Goal: Task Accomplishment & Management: Manage account settings

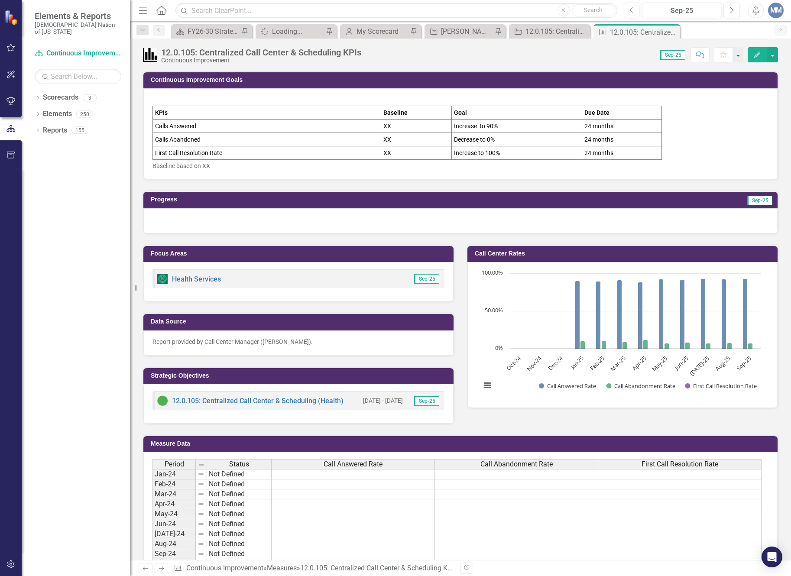
drag, startPoint x: 673, startPoint y: 32, endPoint x: 656, endPoint y: 57, distance: 29.7
click at [0, 0] on icon "Close" at bounding box center [0, 0] width 0 height 0
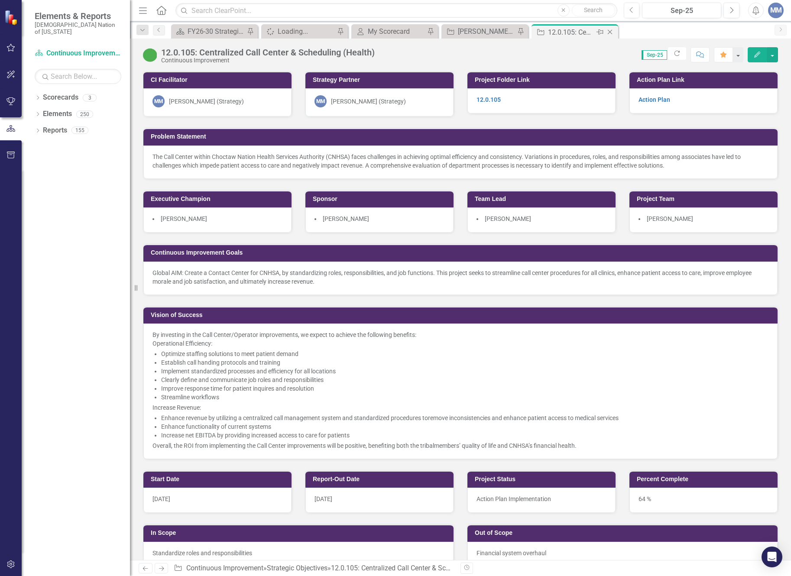
click at [610, 34] on icon "Close" at bounding box center [609, 32] width 9 height 7
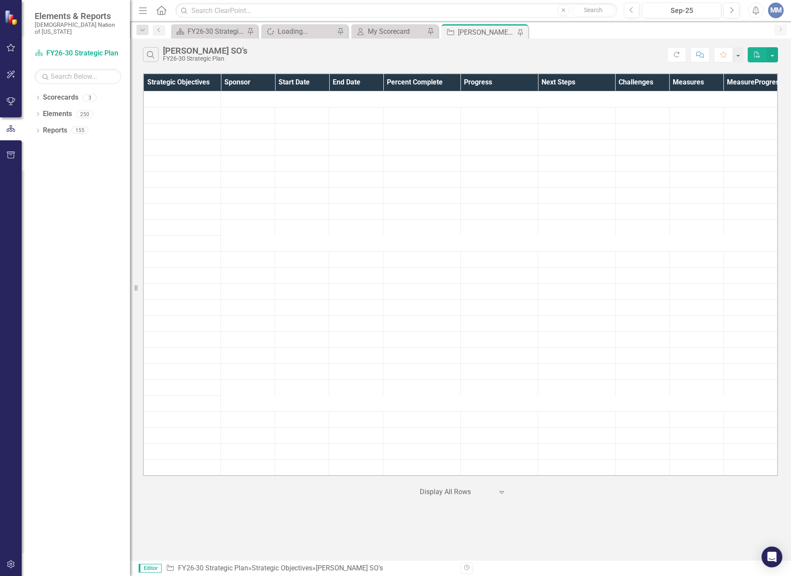
click at [481, 28] on div "[PERSON_NAME] SO's" at bounding box center [486, 32] width 57 height 11
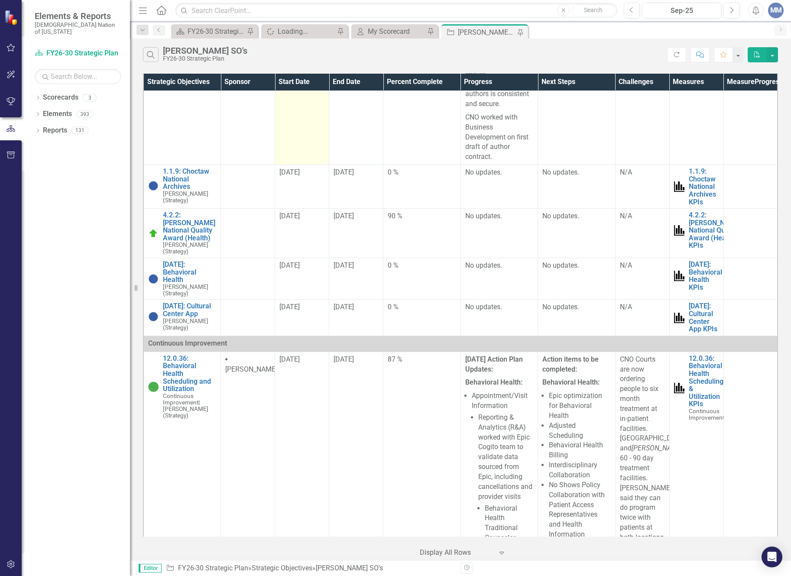
scroll to position [909, 0]
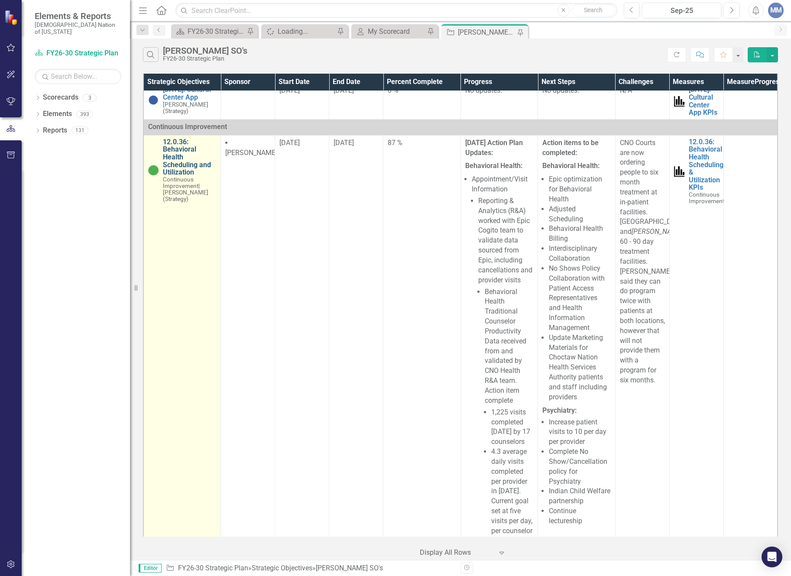
click at [179, 176] on link "12.0.36: Behavioral Health Scheduling and Utilization" at bounding box center [189, 157] width 53 height 38
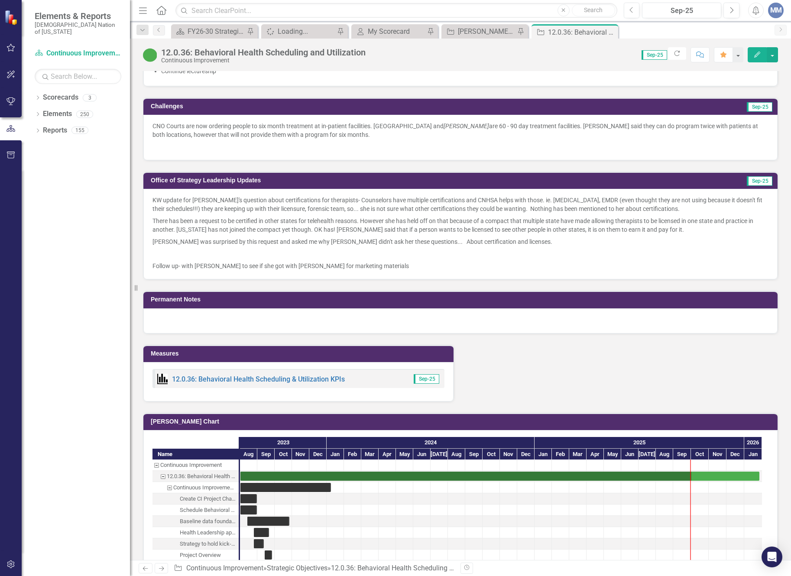
scroll to position [1429, 0]
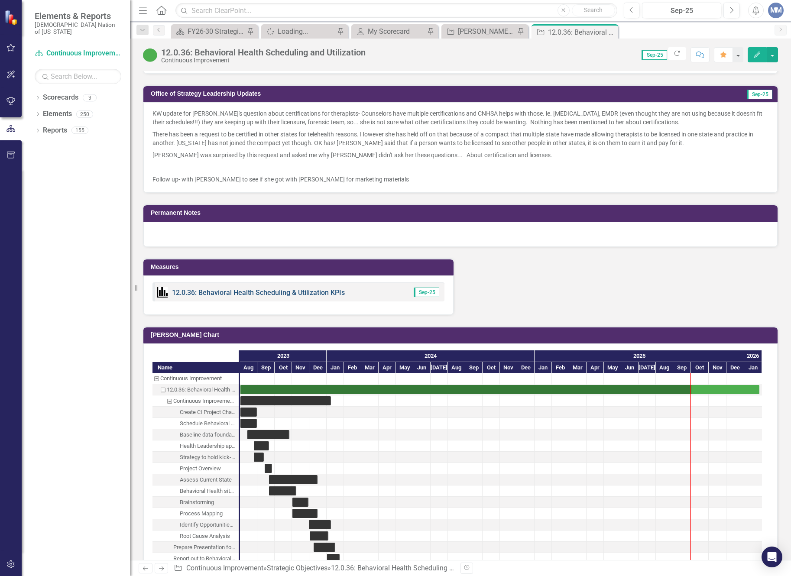
click at [241, 293] on link "12.0.36: Behavioral Health Scheduling & Utilization KPIs" at bounding box center [258, 292] width 173 height 8
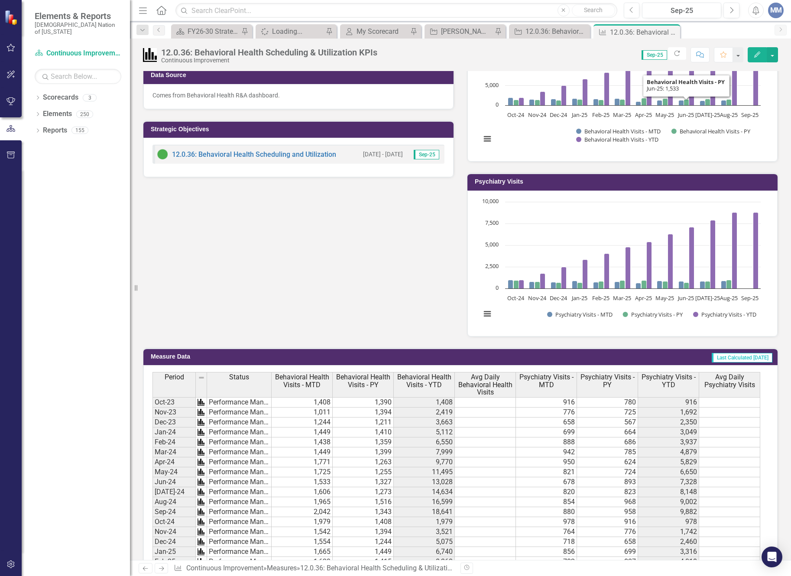
scroll to position [520, 0]
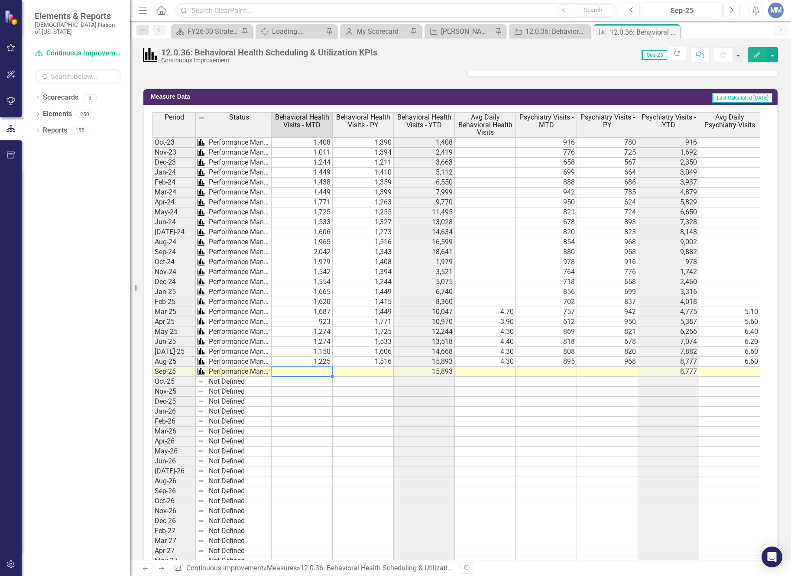
click at [286, 371] on td at bounding box center [301, 372] width 61 height 10
click at [287, 374] on td at bounding box center [301, 372] width 61 height 10
click at [321, 370] on td at bounding box center [301, 372] width 61 height 10
click at [289, 372] on td at bounding box center [301, 372] width 61 height 10
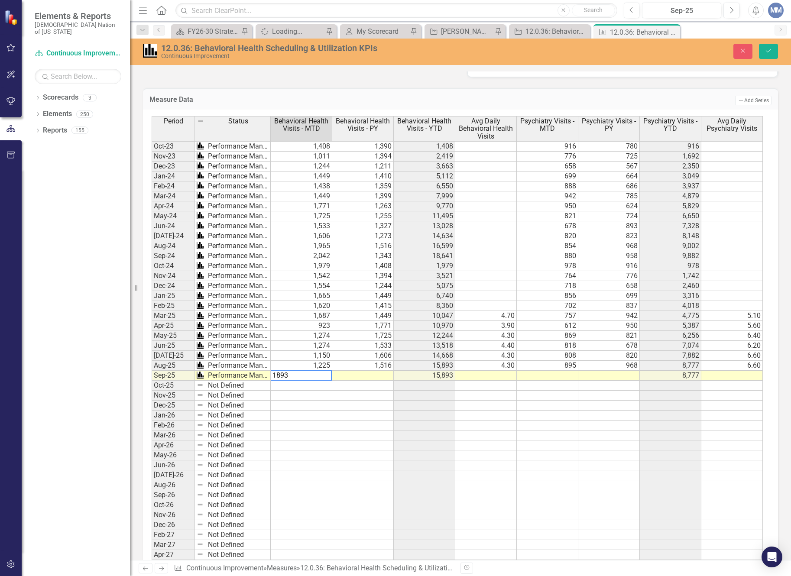
type textarea "1893"
click at [376, 375] on td at bounding box center [362, 376] width 61 height 10
click at [152, 360] on div "Period Status Behavioral Health Visits - MTD Behavioral Health Visits - PY Beha…" at bounding box center [152, 557] width 0 height 882
click at [297, 353] on td "1,150" at bounding box center [301, 356] width 61 height 10
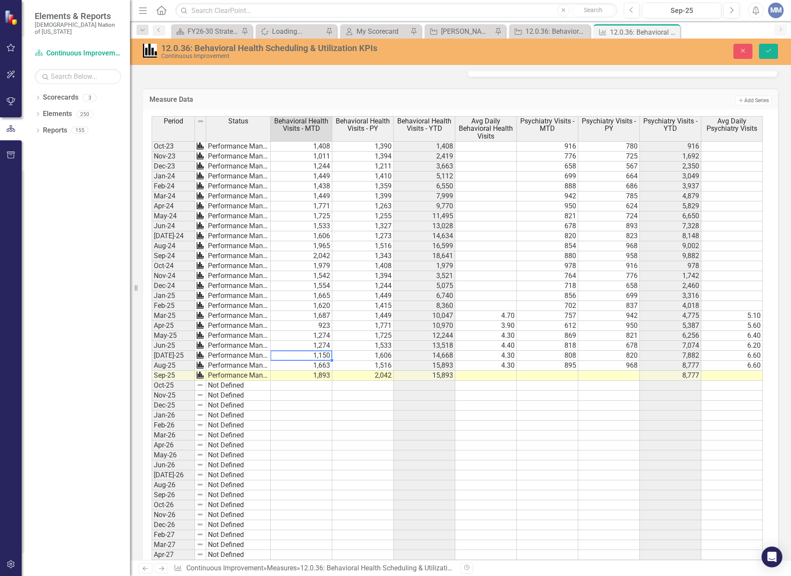
click at [297, 353] on td "1,150" at bounding box center [301, 356] width 61 height 10
type textarea "1"
click at [152, 340] on div "Period Status Behavioral Health Visits - MTD Behavioral Health Visits - PY Beha…" at bounding box center [152, 557] width 0 height 882
click at [303, 346] on td "1,274" at bounding box center [301, 346] width 61 height 10
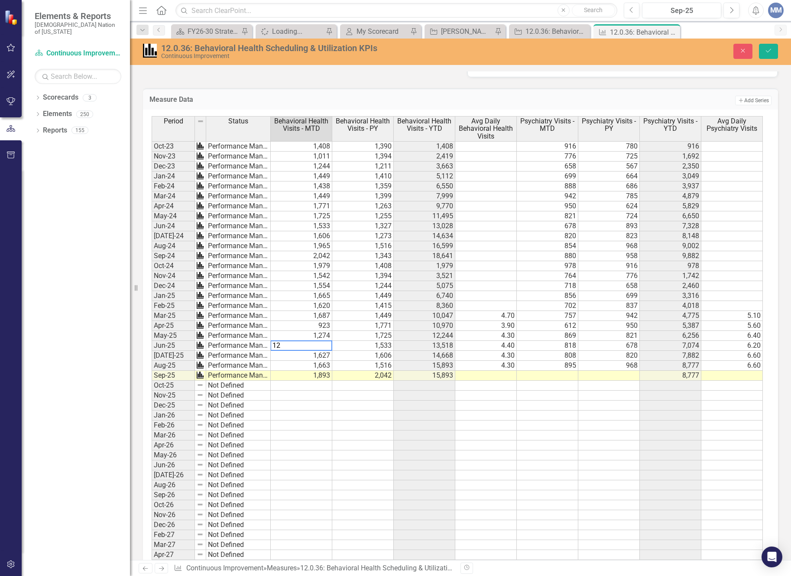
type textarea "1"
click at [286, 337] on td "1,274" at bounding box center [301, 336] width 61 height 10
type textarea "1"
click at [320, 330] on textarea "1750" at bounding box center [301, 335] width 62 height 10
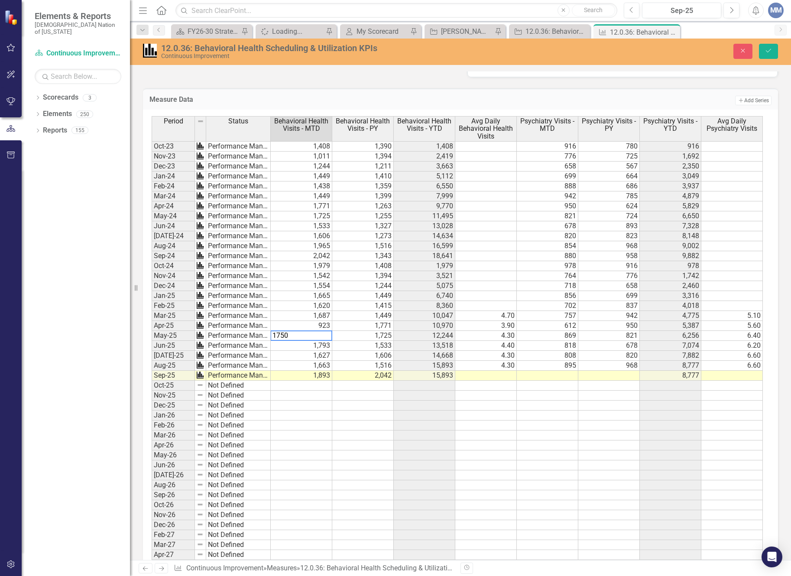
click at [320, 330] on textarea "1750" at bounding box center [301, 335] width 62 height 10
click at [152, 320] on div "Period Status Behavioral Health Visits - MTD Behavioral Health Visits - PY Beha…" at bounding box center [152, 557] width 0 height 882
click at [313, 330] on div at bounding box center [300, 330] width 61 height 1
click at [313, 320] on textarea "923" at bounding box center [301, 325] width 62 height 10
type textarea "1358"
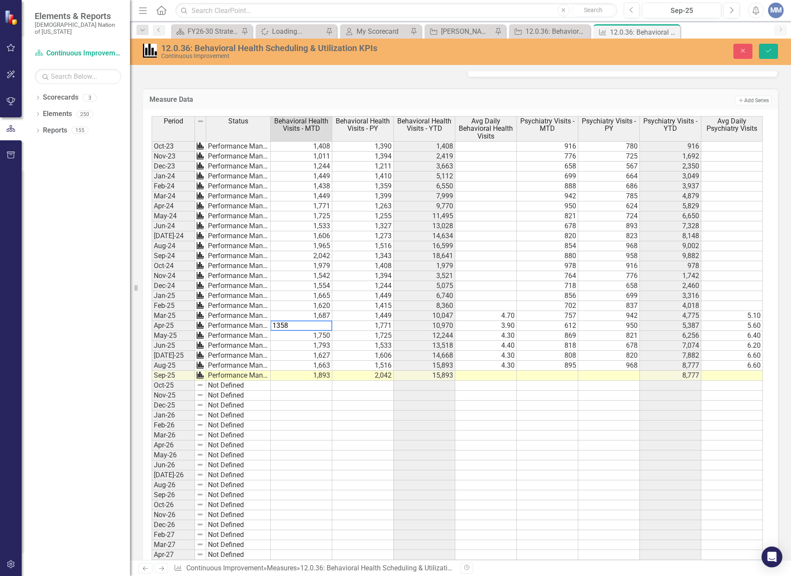
click at [318, 386] on td at bounding box center [301, 386] width 61 height 10
click at [462, 388] on td at bounding box center [485, 386] width 61 height 10
click at [559, 365] on td "895" at bounding box center [547, 366] width 61 height 10
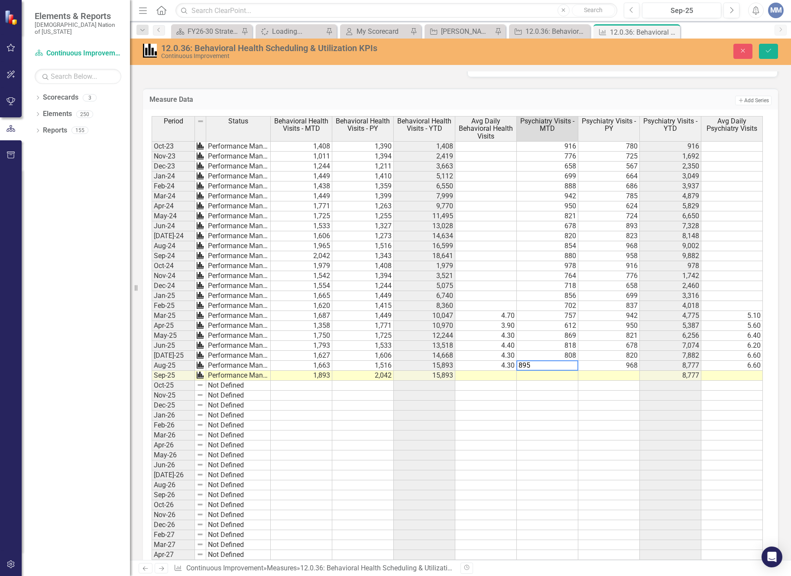
drag, startPoint x: 559, startPoint y: 365, endPoint x: 463, endPoint y: 368, distance: 95.3
click at [463, 368] on div "Period Status Behavioral Health Visits - MTD Behavioral Health Visits - PY Beha…" at bounding box center [457, 557] width 611 height 882
click at [526, 352] on td "808" at bounding box center [547, 356] width 61 height 10
type textarea "808"
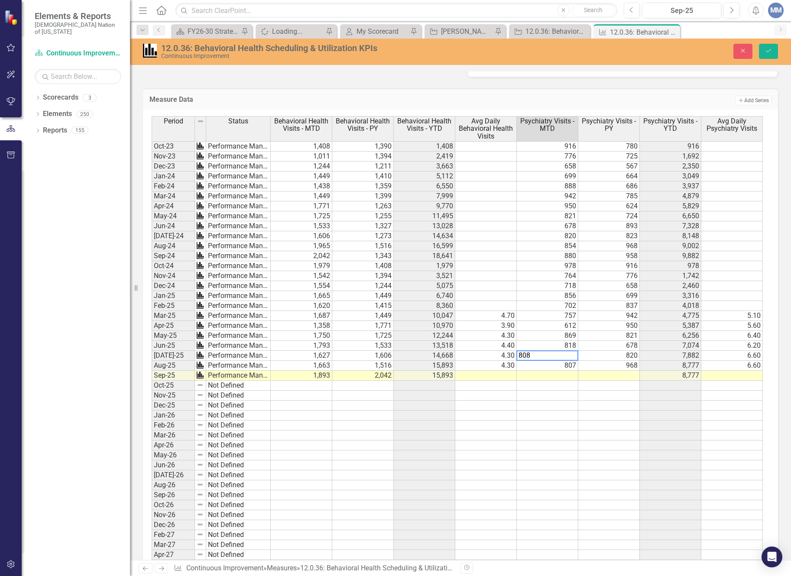
drag, startPoint x: 553, startPoint y: 358, endPoint x: 464, endPoint y: 347, distance: 89.9
click at [464, 347] on div "Period Status Behavioral Health Visits - MTD Behavioral Health Visits - PY Beha…" at bounding box center [457, 557] width 611 height 882
click at [530, 374] on td at bounding box center [547, 376] width 61 height 10
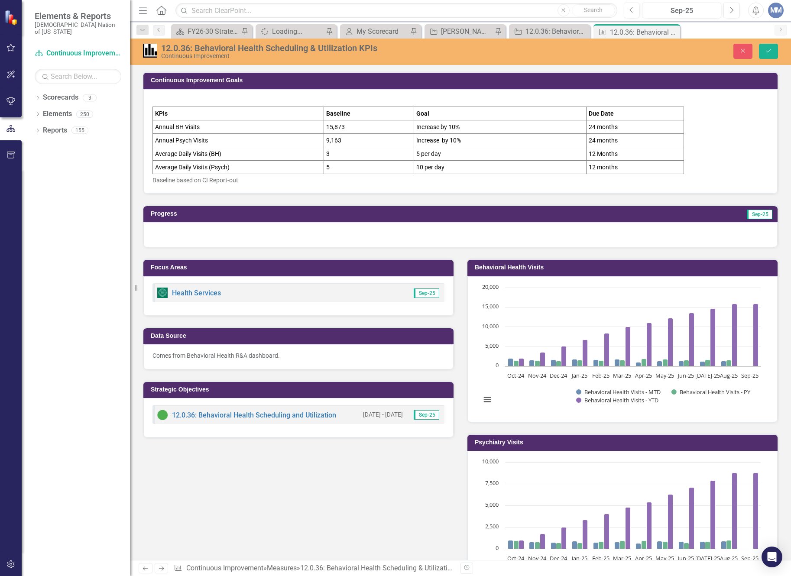
scroll to position [520, 0]
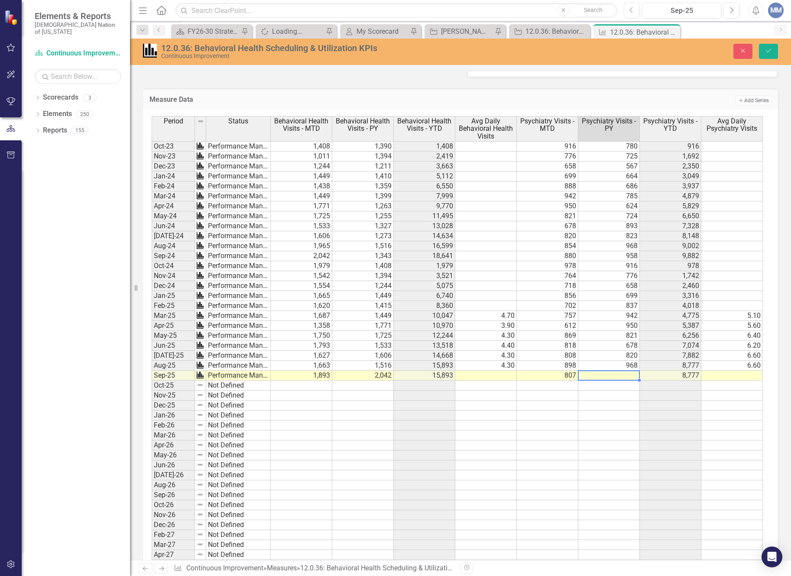
click at [617, 373] on td at bounding box center [608, 376] width 61 height 10
type textarea "880"
click at [667, 405] on td at bounding box center [669, 405] width 61 height 10
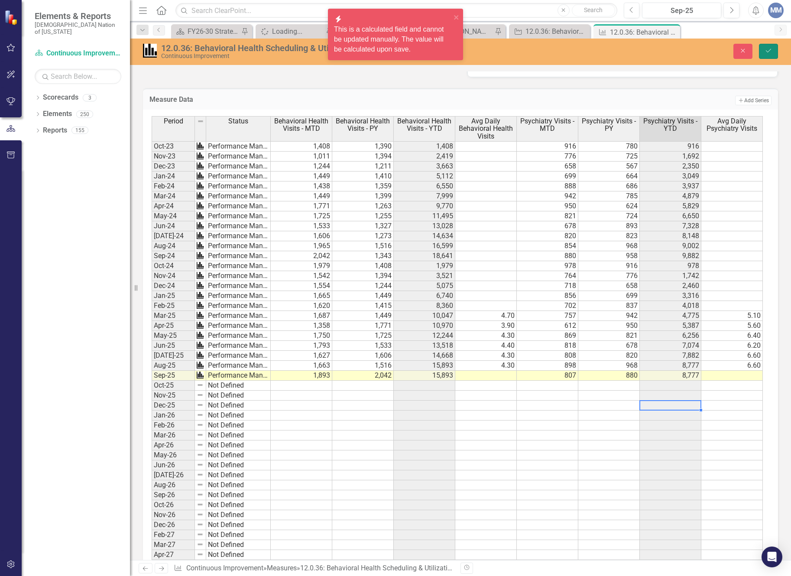
click at [764, 57] on button "Save" at bounding box center [768, 51] width 19 height 15
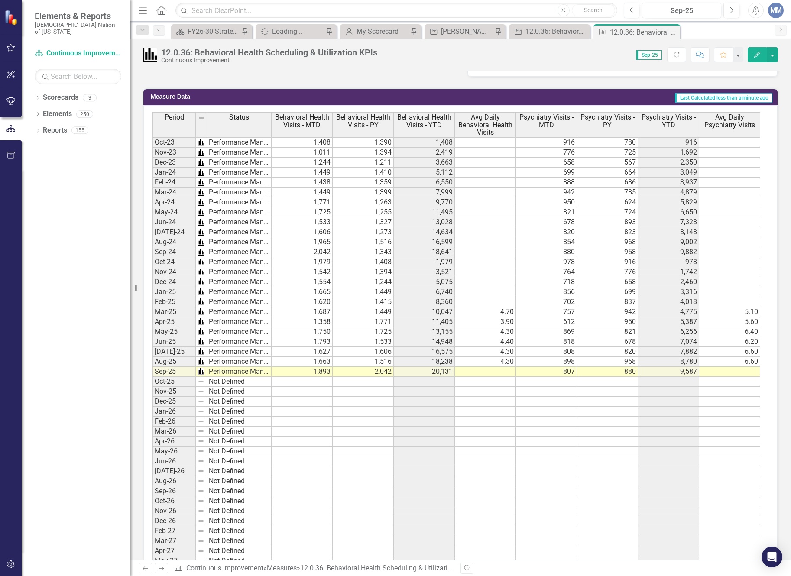
click at [495, 454] on td at bounding box center [485, 451] width 61 height 10
click at [498, 374] on td at bounding box center [485, 372] width 61 height 10
click at [494, 371] on td at bounding box center [485, 372] width 61 height 10
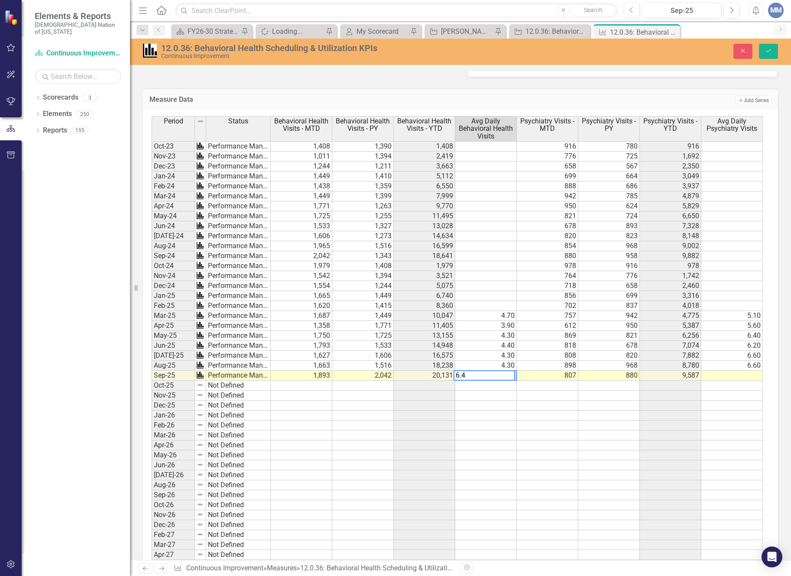
type textarea "6.4"
click at [746, 377] on td at bounding box center [731, 376] width 61 height 10
click at [733, 377] on textarea at bounding box center [732, 375] width 62 height 10
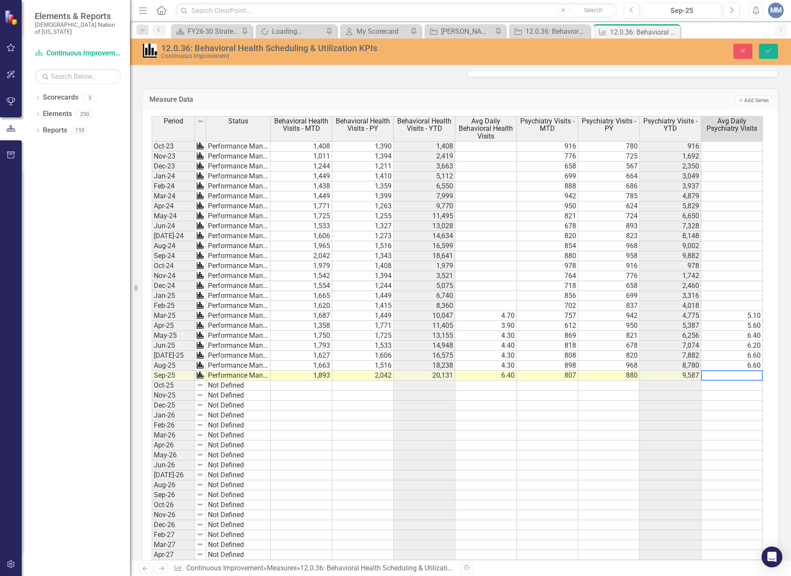
click at [497, 374] on td "6.40" at bounding box center [485, 376] width 61 height 10
type textarea "4.4"
click at [741, 377] on td at bounding box center [731, 376] width 61 height 10
click at [738, 377] on td at bounding box center [731, 376] width 61 height 10
type textarea "6.4"
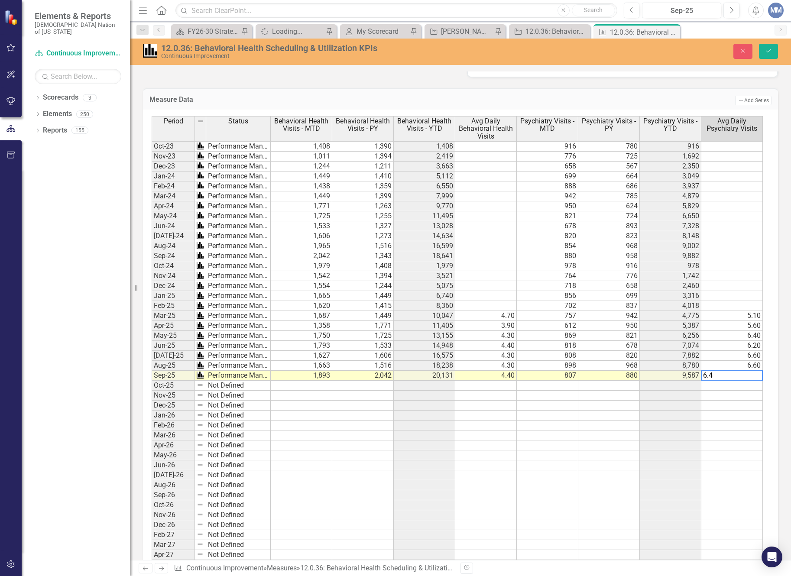
click at [675, 464] on td at bounding box center [669, 465] width 61 height 10
click at [774, 50] on button "Save" at bounding box center [768, 51] width 19 height 15
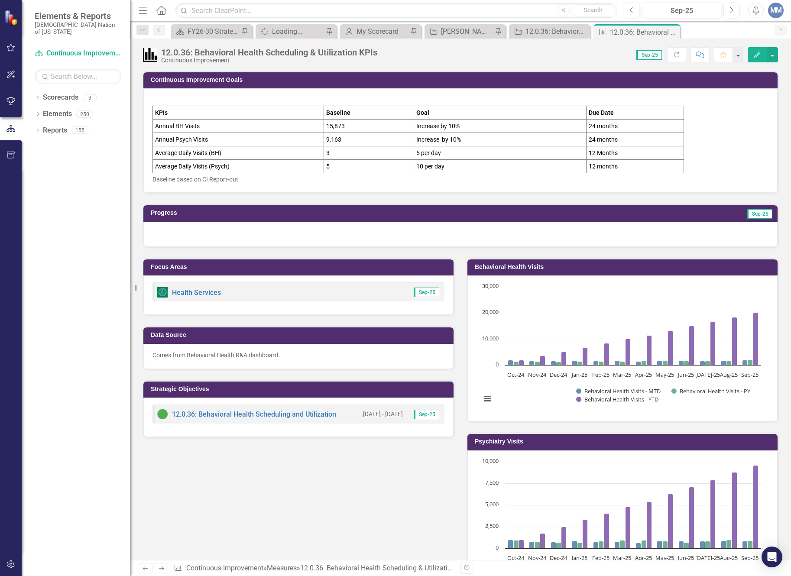
scroll to position [260, 0]
click at [170, 237] on div at bounding box center [460, 234] width 634 height 25
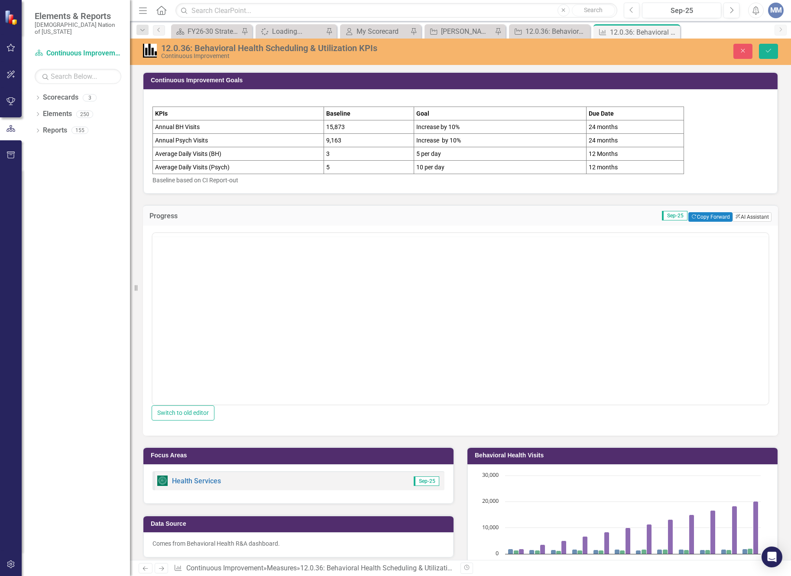
click at [751, 214] on button "ClearPoint AI AI Assistant" at bounding box center [751, 217] width 39 height 10
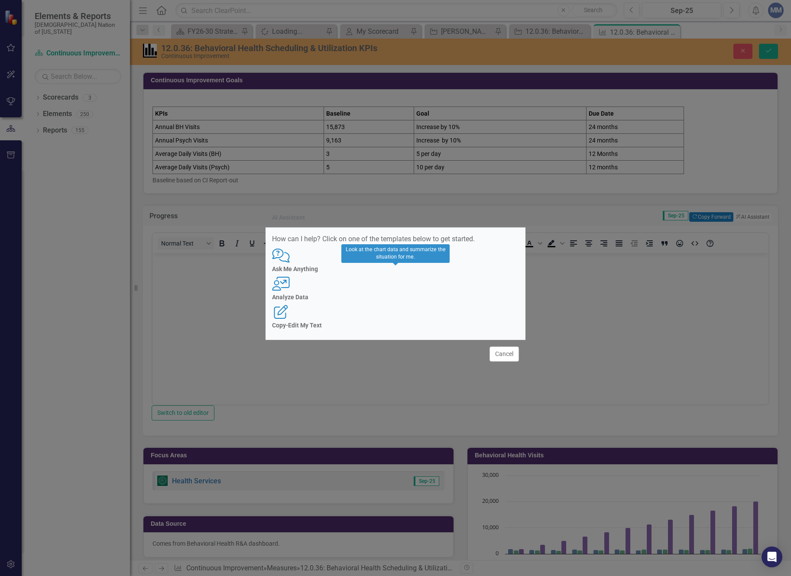
click at [290, 287] on icon "User with Chart" at bounding box center [281, 284] width 18 height 14
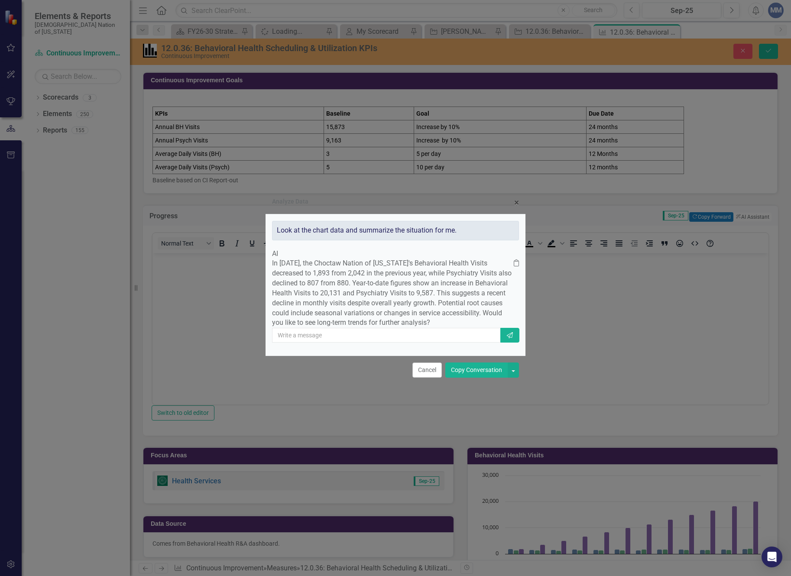
click at [471, 378] on button "Copy Conversation" at bounding box center [476, 369] width 62 height 15
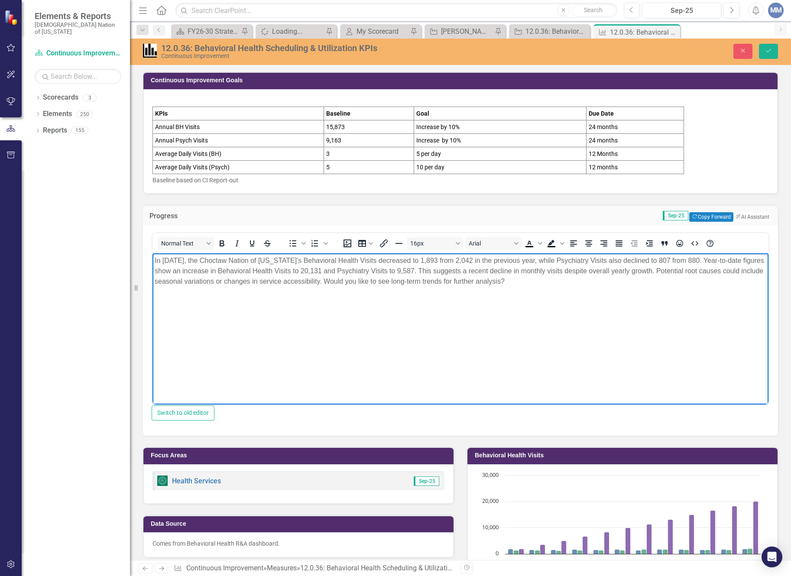
drag, startPoint x: 560, startPoint y: 284, endPoint x: 368, endPoint y: 281, distance: 191.8
click at [368, 281] on p "In September 2025, the Choctaw Nation of Oklahoma's Behavioral Health Visits de…" at bounding box center [460, 270] width 611 height 31
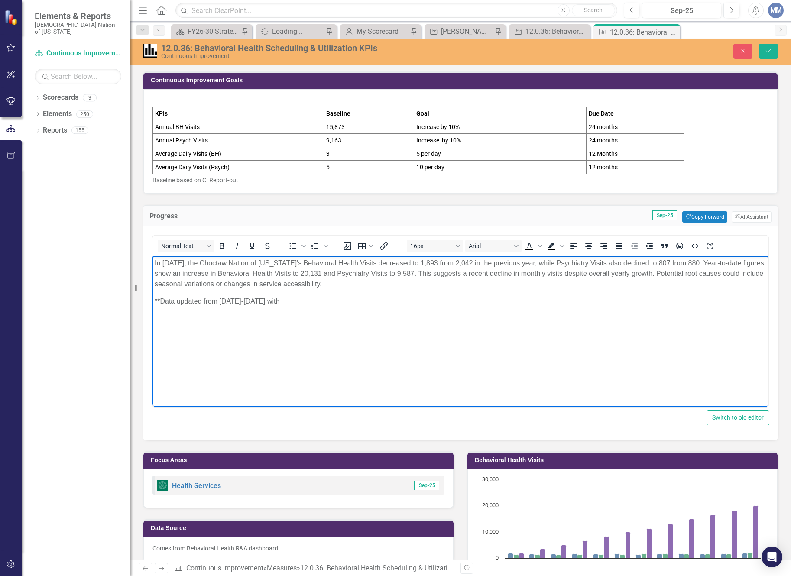
click at [320, 301] on p "**Data updated from April-August 2025 with" at bounding box center [460, 301] width 611 height 10
click at [233, 300] on p "**Data updated from April-August 2025 with corrected numbers from" at bounding box center [460, 301] width 611 height 10
click at [394, 303] on p "**Data updated from April 2025-August 2025 with corrected numbers from" at bounding box center [460, 301] width 611 height 10
click at [763, 48] on button "Save" at bounding box center [768, 51] width 19 height 15
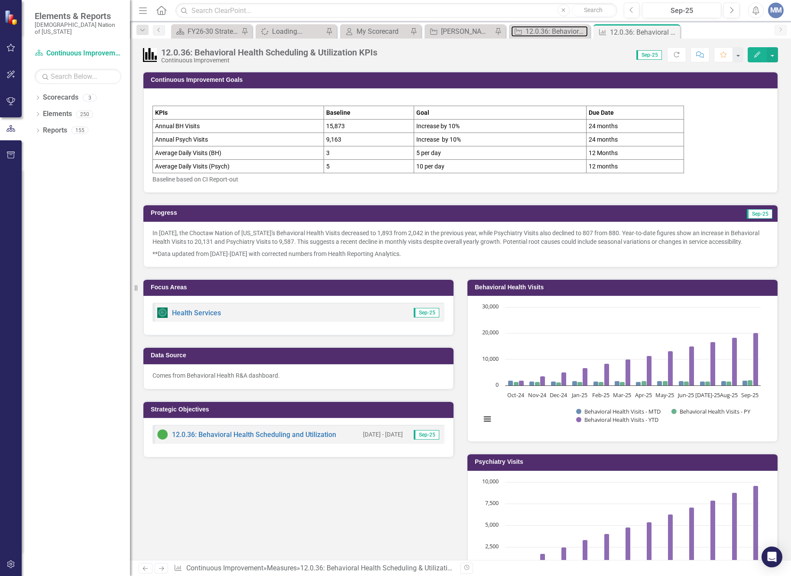
click at [531, 34] on div "12.0.36: Behavioral Health Scheduling and Utilization" at bounding box center [556, 31] width 62 height 11
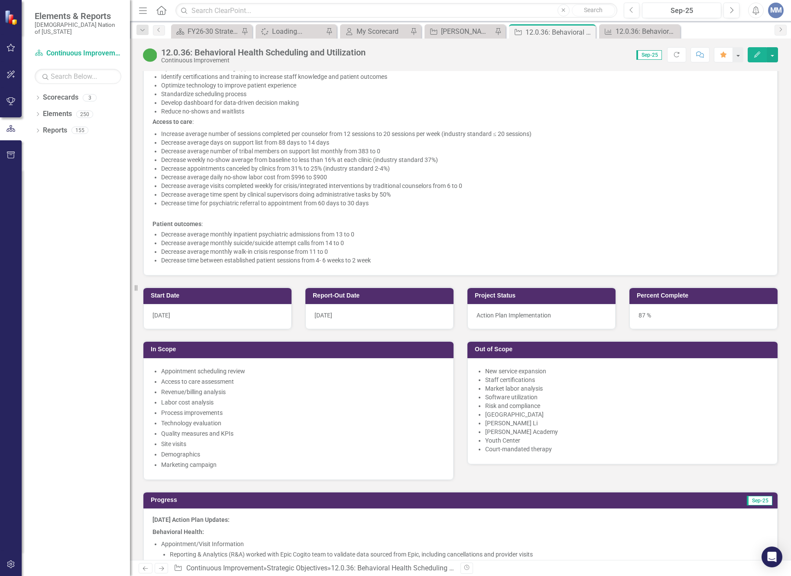
scroll to position [563, 0]
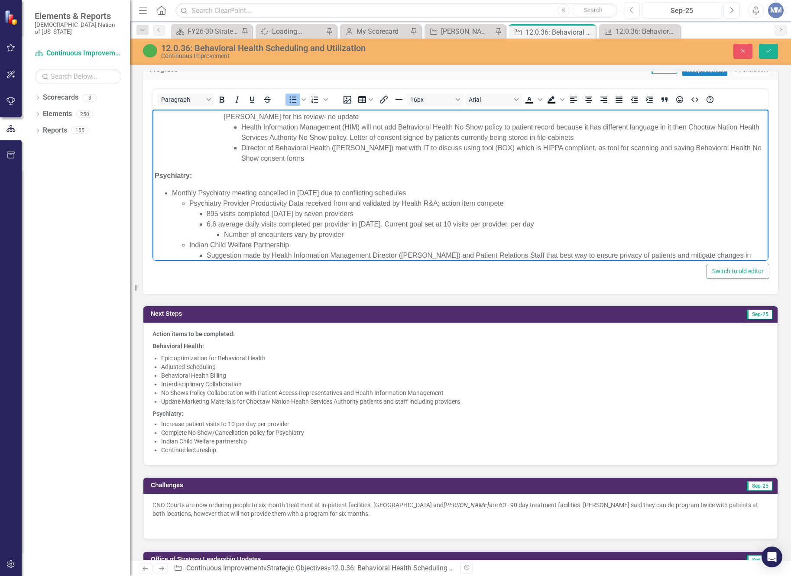
scroll to position [390, 0]
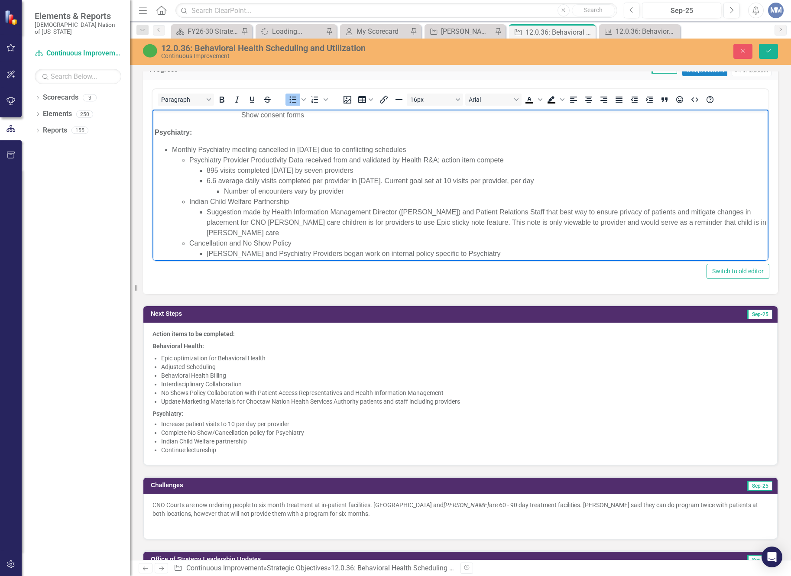
click at [204, 170] on ul "895 visits completed [DATE] by seven providers 6.6 average daily visits complet…" at bounding box center [477, 180] width 577 height 31
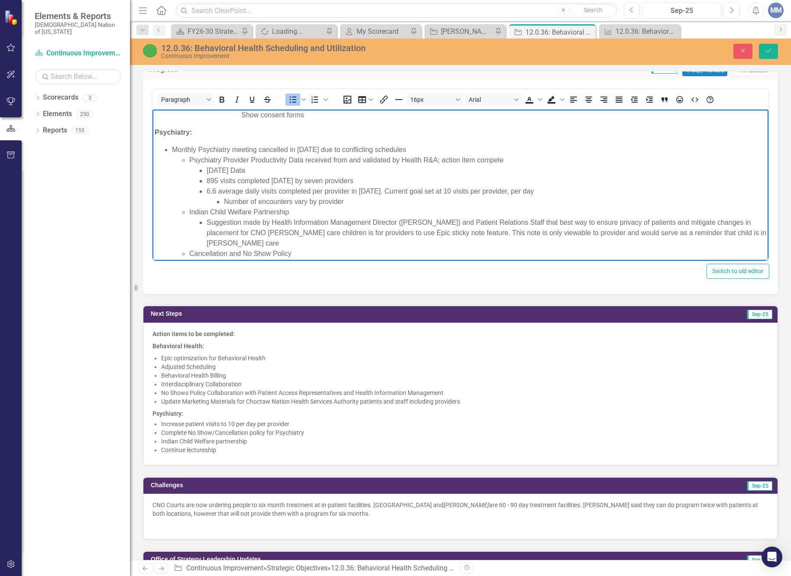
click at [207, 178] on li "895 visits completed [DATE] by seven providers" at bounding box center [486, 181] width 559 height 10
click at [205, 191] on ul "[DATE] Data 895 visits completed [DATE] by seven providers 6.6 average daily vi…" at bounding box center [477, 186] width 577 height 42
click at [575, 188] on li "6.6 average daily visits completed per provider in [DATE]. Current goal set at …" at bounding box center [495, 191] width 542 height 10
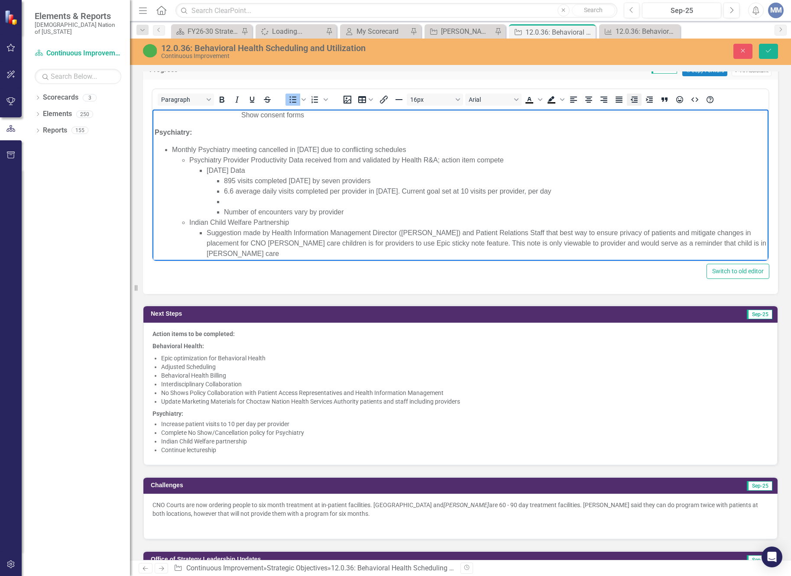
click at [637, 97] on icon "Decrease indent" at bounding box center [633, 100] width 7 height 6
drag, startPoint x: 329, startPoint y: 182, endPoint x: 339, endPoint y: 153, distance: 30.5
click at [329, 181] on li "895 visits completed August 2025 by seven providers" at bounding box center [495, 181] width 542 height 10
click at [414, 190] on li "6.6 average daily visits completed per provider in August 2025. Current goal se…" at bounding box center [495, 191] width 542 height 10
click at [283, 201] on li "September 2025 Data Number of encounters vary by provider" at bounding box center [486, 207] width 559 height 21
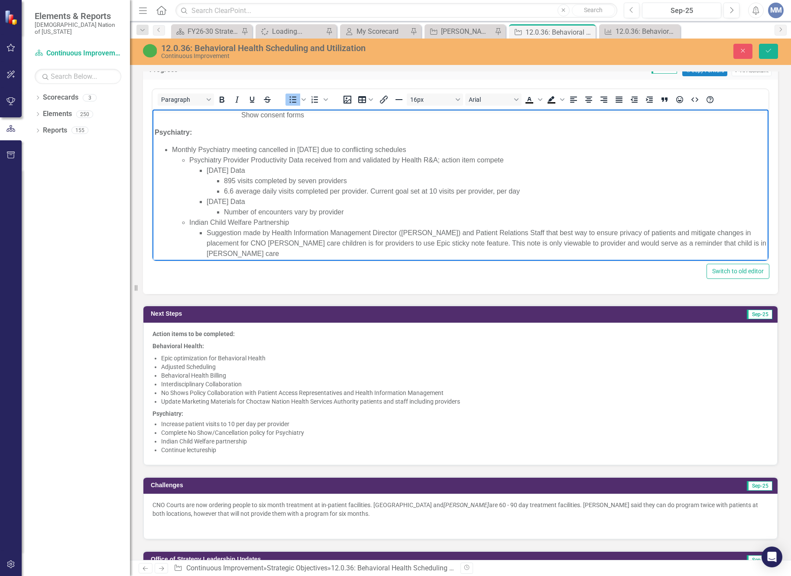
click at [274, 202] on li "September 2025 Data Number of encounters vary by provider" at bounding box center [486, 207] width 559 height 21
click at [274, 199] on li "September 2025 Data Number of encounters vary by provider" at bounding box center [486, 207] width 559 height 21
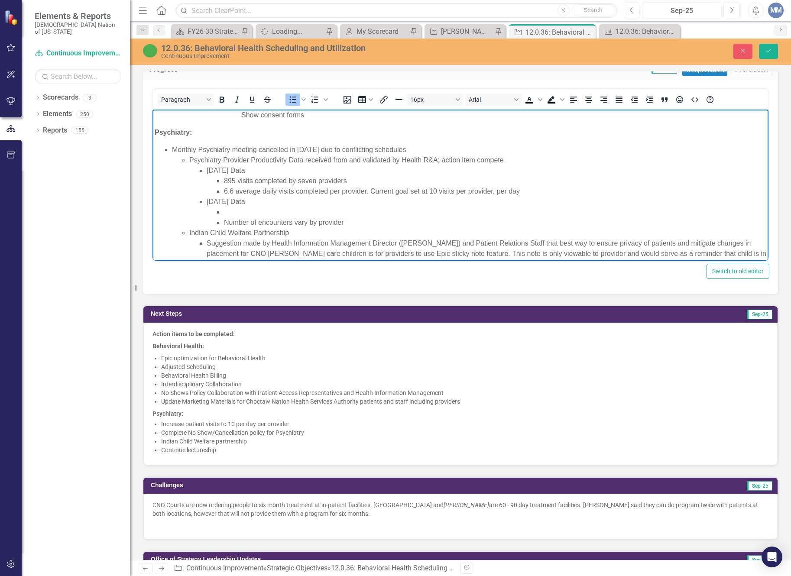
click at [236, 178] on li "895 visits completed by seven providers" at bounding box center [495, 181] width 542 height 10
click at [229, 212] on li "Rich Text Area. Press ALT-0 for help." at bounding box center [495, 212] width 542 height 10
click at [234, 209] on li "Rich Text Area. Press ALT-0 for help." at bounding box center [495, 212] width 542 height 10
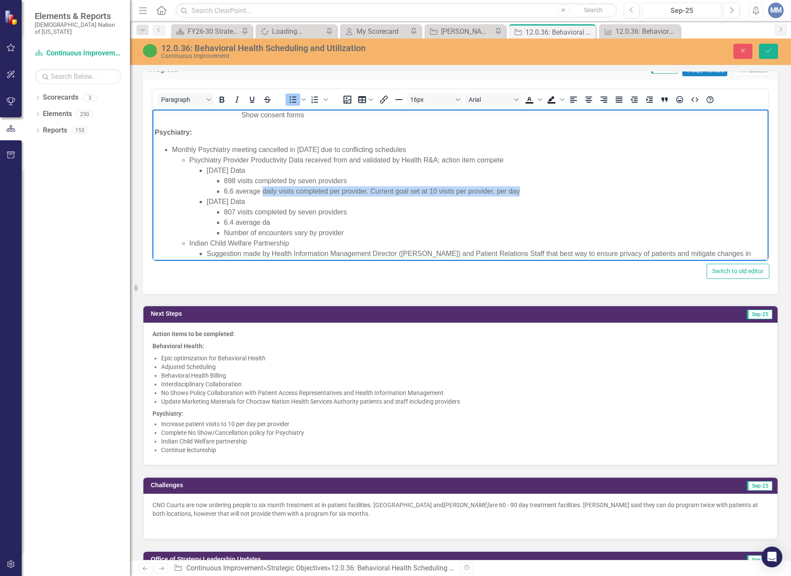
drag, startPoint x: 521, startPoint y: 191, endPoint x: 263, endPoint y: 193, distance: 258.5
click at [263, 193] on li "6.6 average daily visits completed per provider. Current goal set at 10 visits …" at bounding box center [495, 191] width 542 height 10
copy li "daily visits completed per provider. Current goal set at 10 visits per provider…"
drag, startPoint x: 263, startPoint y: 220, endPoint x: 268, endPoint y: 221, distance: 4.5
click at [268, 221] on li "6.4 average da" at bounding box center [495, 222] width 542 height 10
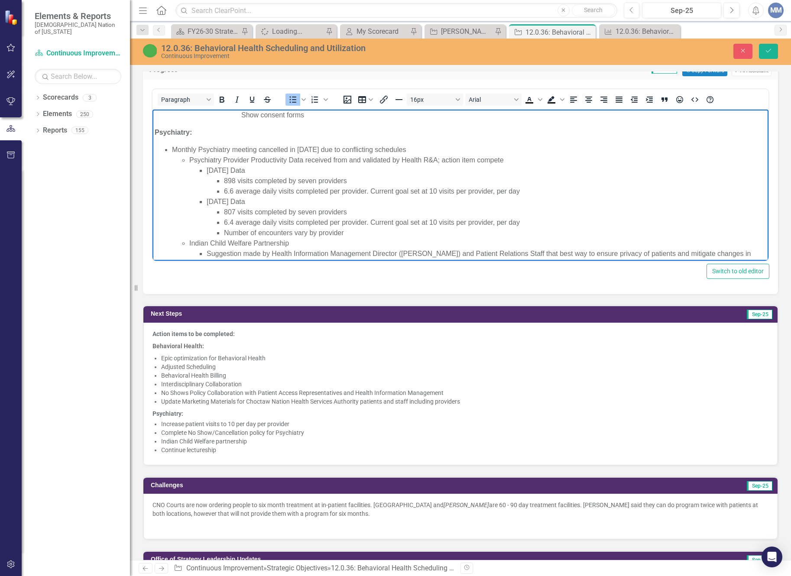
click at [534, 188] on li "6.6 average daily visits completed per provider. Current goal set at 10 visits …" at bounding box center [495, 191] width 542 height 10
click at [223, 229] on ul "807 visits completed by seven providers 6.4 average daily visits completed per …" at bounding box center [486, 222] width 559 height 31
click at [633, 102] on icon "Decrease indent" at bounding box center [633, 100] width 7 height 6
click at [765, 49] on icon "Save" at bounding box center [768, 51] width 8 height 6
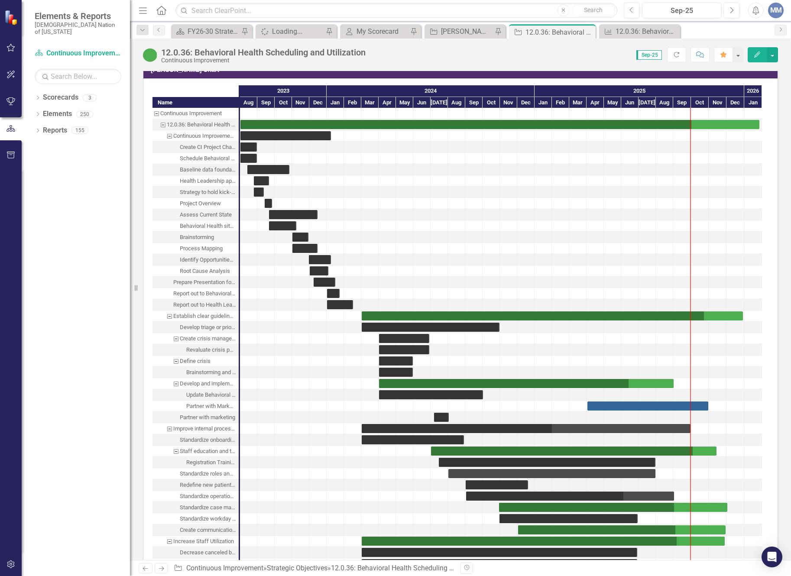
scroll to position [2035, 0]
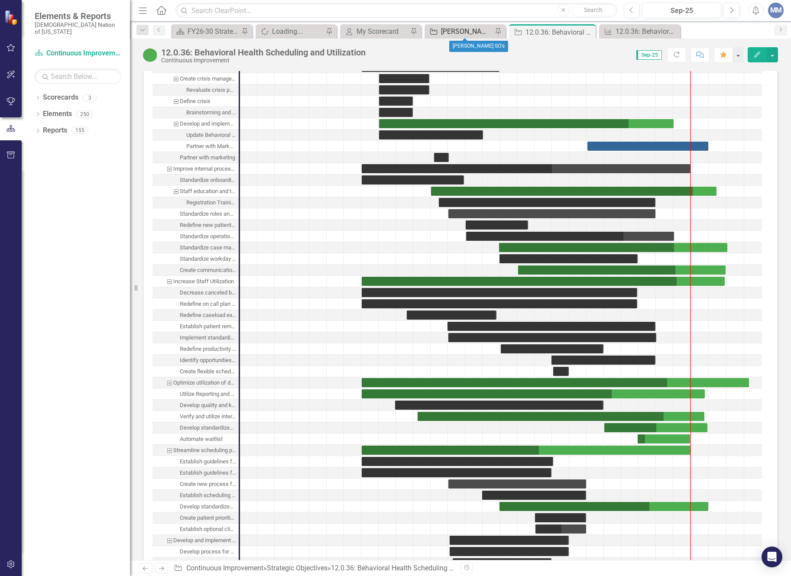
click at [454, 32] on div "[PERSON_NAME] SO's" at bounding box center [467, 31] width 52 height 11
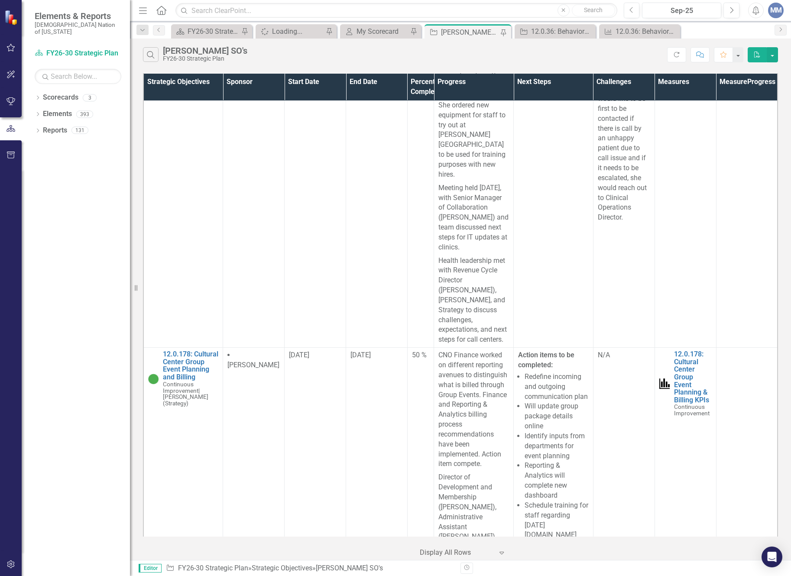
scroll to position [5498, 0]
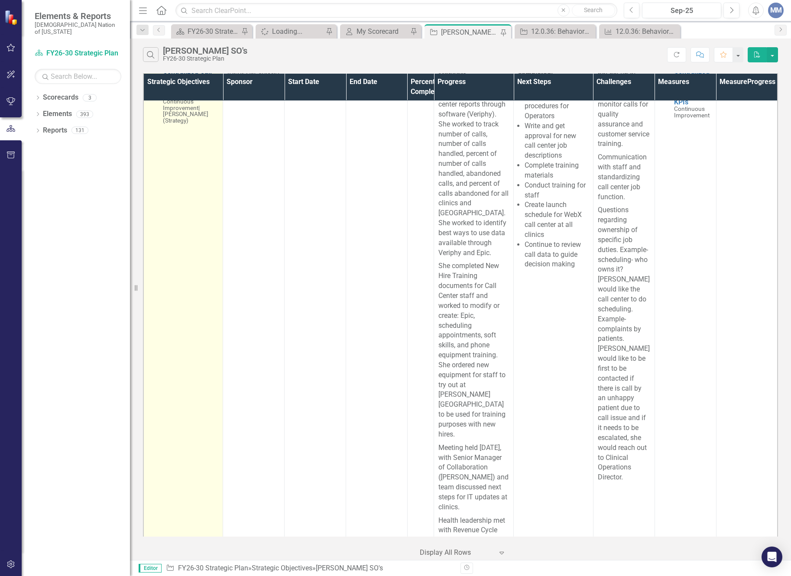
click at [174, 98] on link "12.0.105: Centralized Call Center & Scheduling (Health)" at bounding box center [190, 79] width 55 height 38
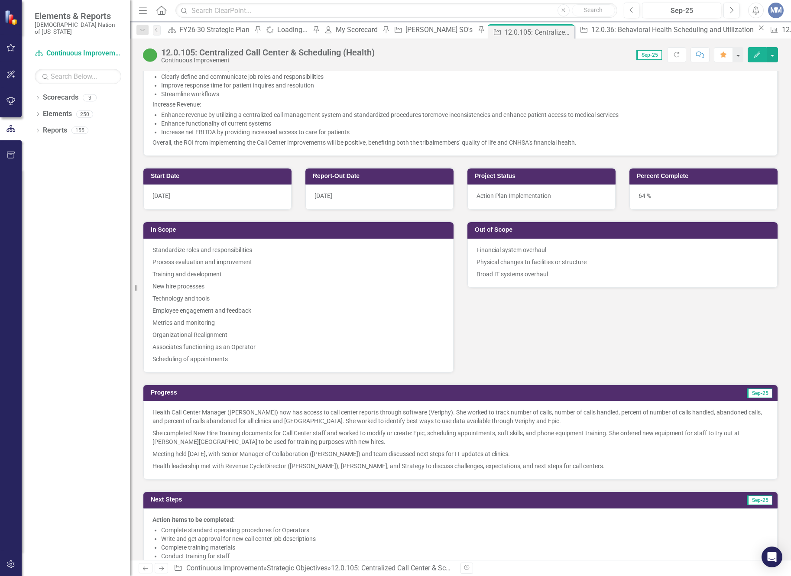
scroll to position [649, 0]
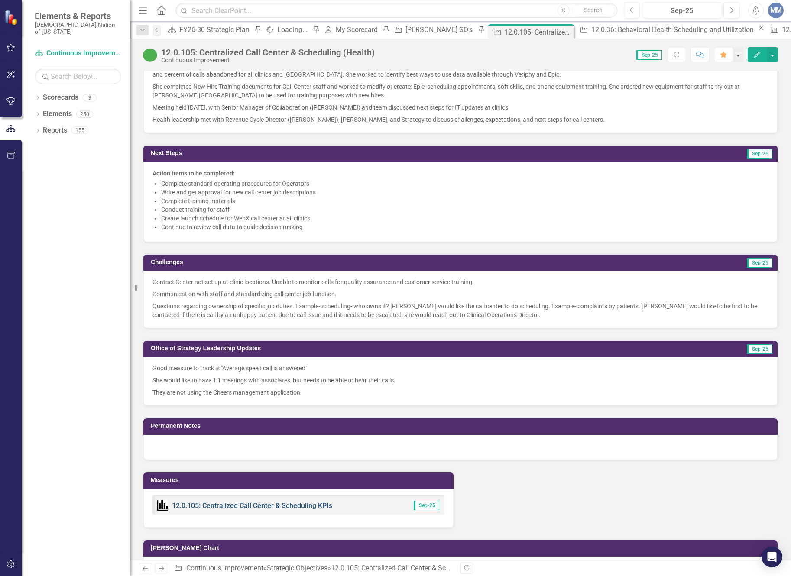
click at [263, 505] on link "12.0.105: Centralized Call Center & Scheduling KPIs" at bounding box center [252, 505] width 160 height 8
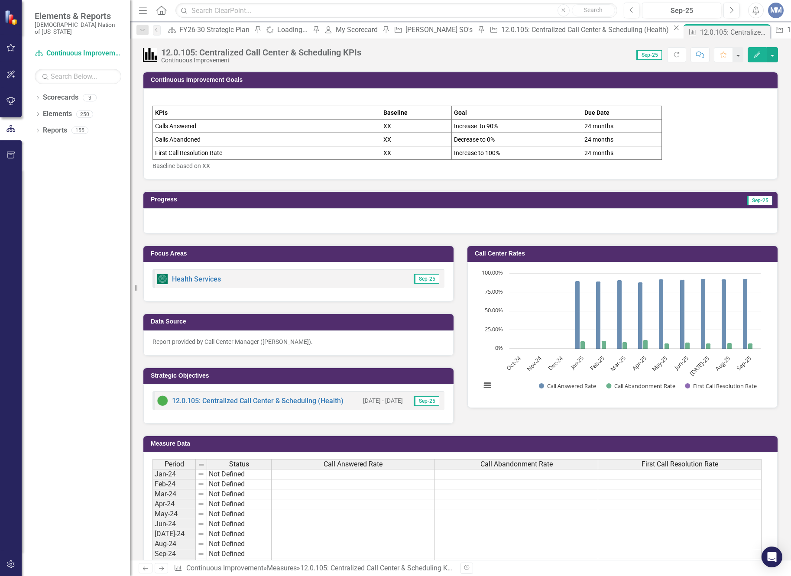
scroll to position [260, 0]
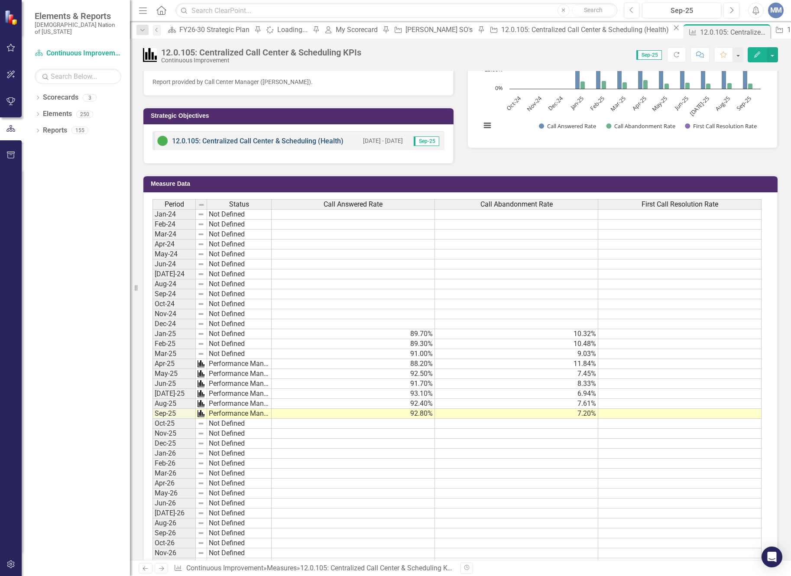
click at [236, 140] on link "12.0.105: Centralized Call Center & Scheduling (Health)" at bounding box center [257, 141] width 171 height 8
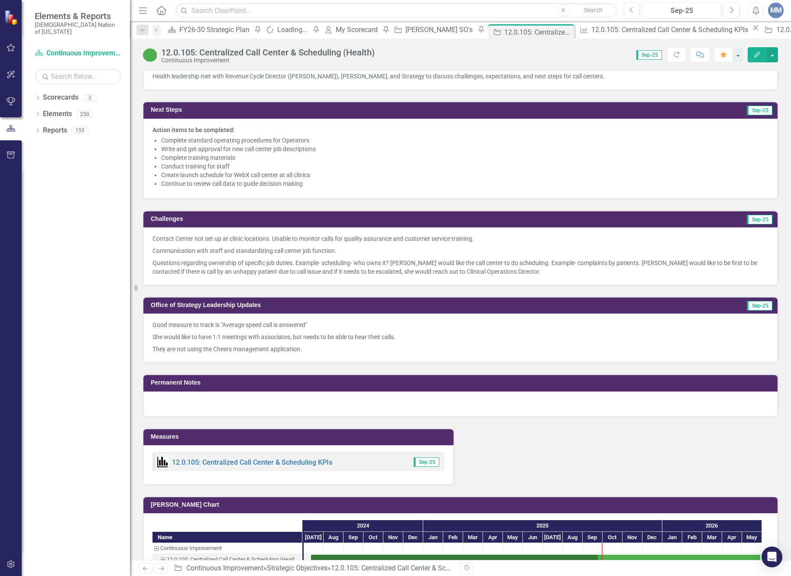
scroll to position [736, 0]
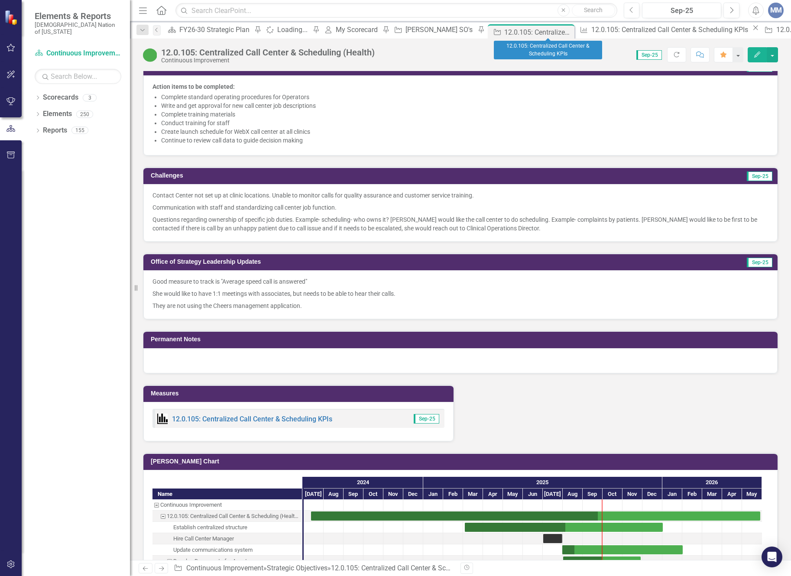
click at [576, 26] on div "Measure 12.0.105: Centralized Call Center & Scheduling KPIs Close" at bounding box center [668, 29] width 184 height 11
click at [591, 29] on div "12.0.105: Centralized Call Center & Scheduling KPIs" at bounding box center [670, 29] width 159 height 11
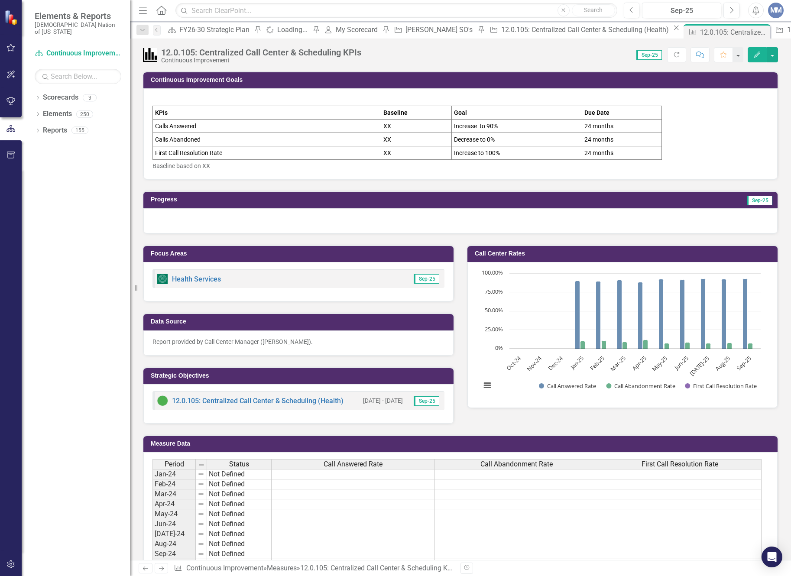
click at [229, 223] on div at bounding box center [460, 220] width 634 height 25
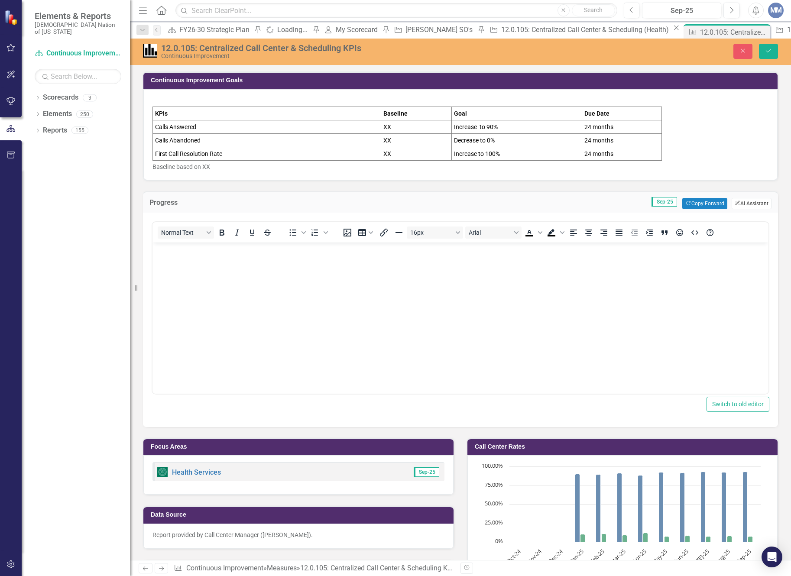
click at [735, 201] on button "ClearPoint AI AI Assistant" at bounding box center [751, 203] width 40 height 11
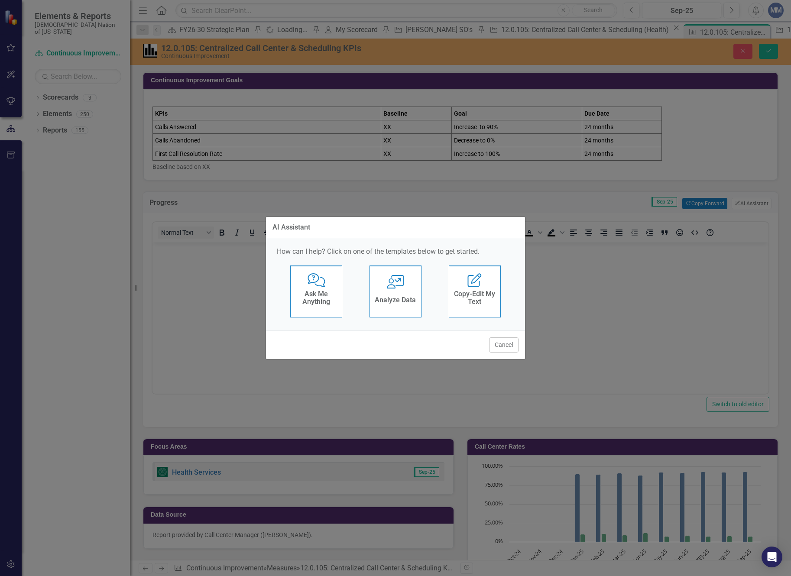
click at [419, 286] on div "User with Chart Analyze Data" at bounding box center [395, 291] width 52 height 52
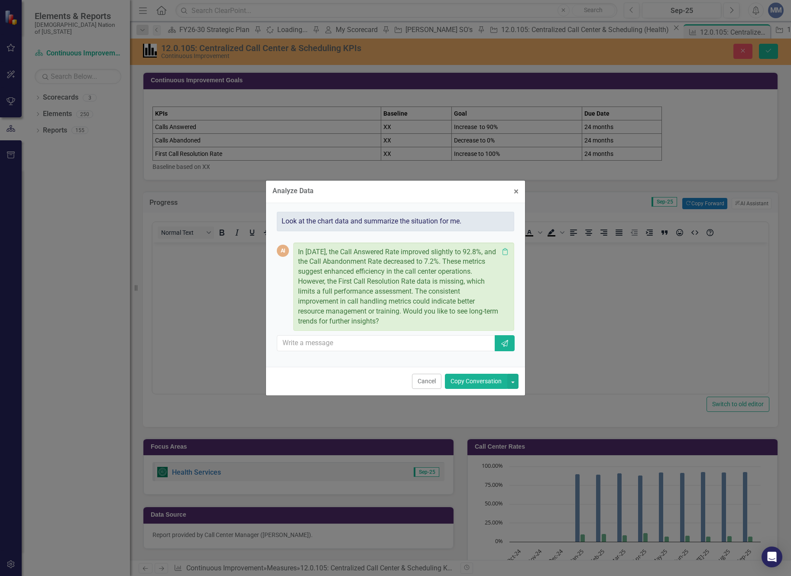
click at [478, 382] on button "Copy Conversation" at bounding box center [476, 381] width 62 height 15
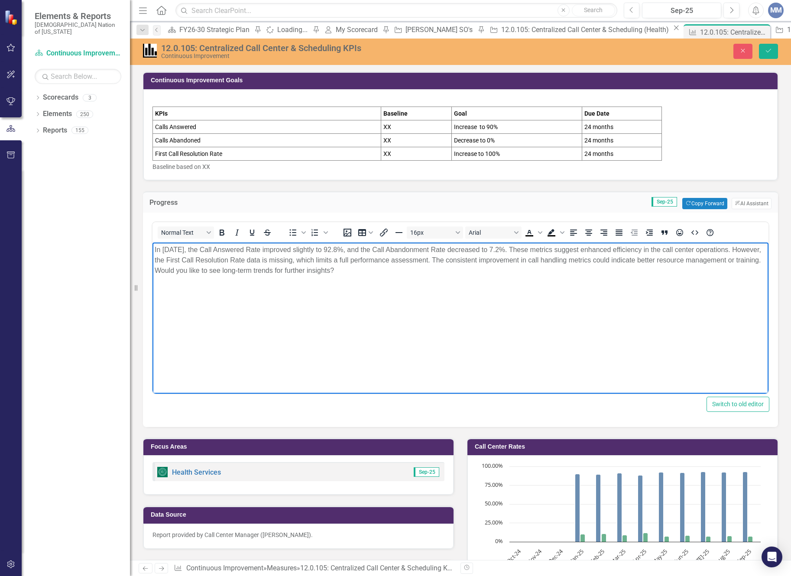
drag, startPoint x: 371, startPoint y: 269, endPoint x: 188, endPoint y: 273, distance: 182.7
click at [188, 273] on p "In September 2025, the Call Answered Rate improved slightly to 92.8%, and the C…" at bounding box center [460, 259] width 611 height 31
drag, startPoint x: 461, startPoint y: 260, endPoint x: 132, endPoint y: 262, distance: 329.0
click at [152, 262] on html "In September 2025, the Call Answered Rate improved slightly to 92.8%, and the C…" at bounding box center [460, 307] width 616 height 130
click at [769, 54] on button "Save" at bounding box center [768, 51] width 19 height 15
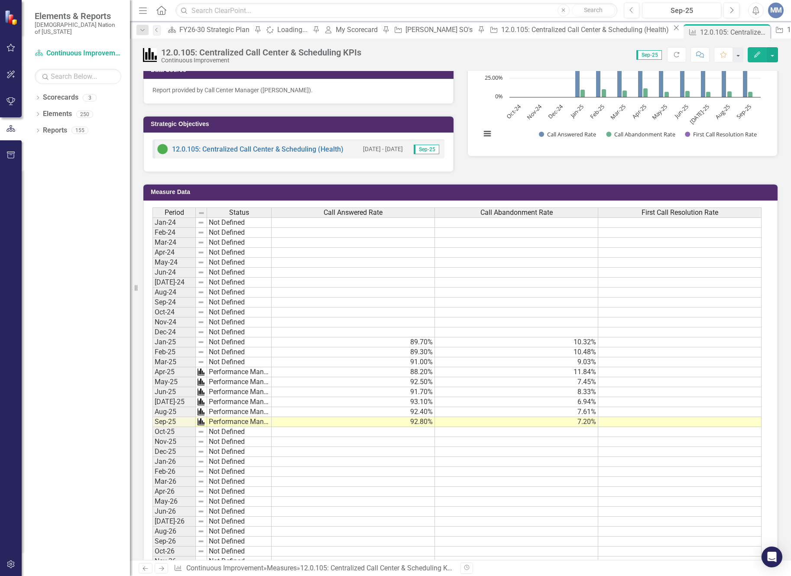
scroll to position [418, 0]
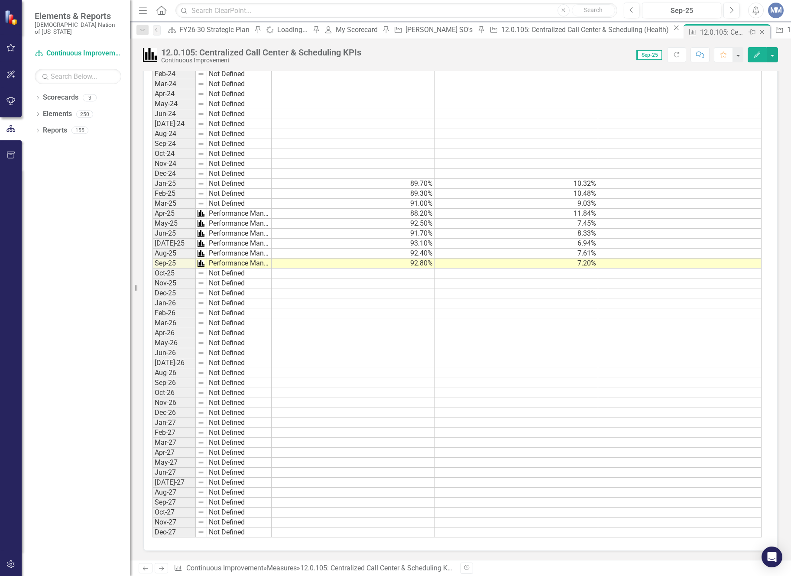
click at [757, 33] on icon "Close" at bounding box center [761, 32] width 9 height 7
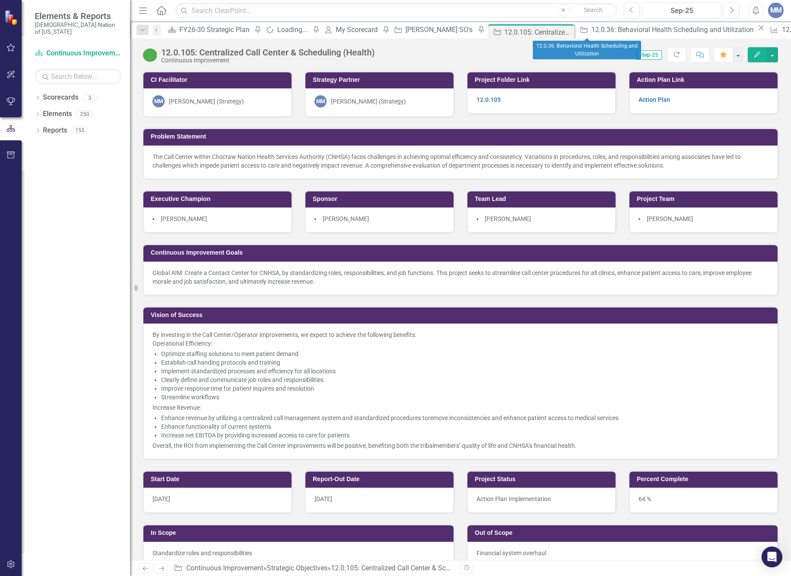
click at [759, 30] on icon at bounding box center [761, 28] width 5 height 5
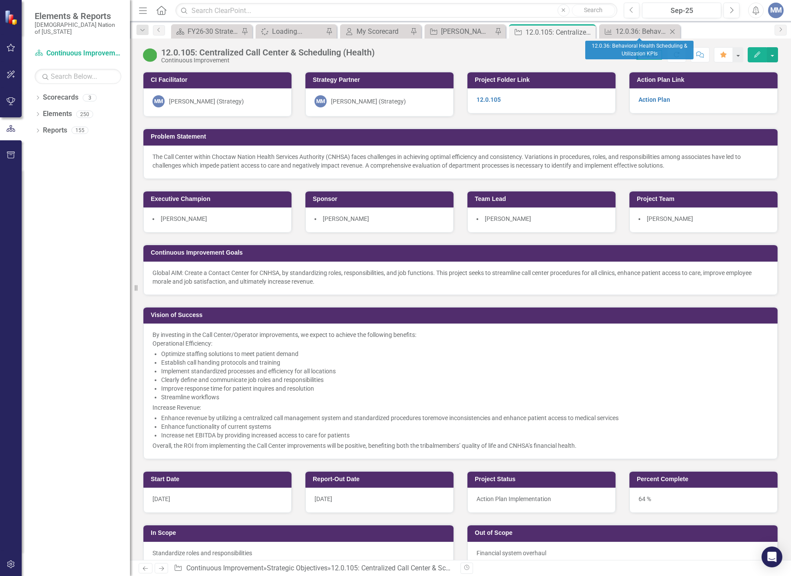
click at [671, 32] on icon "Close" at bounding box center [672, 31] width 9 height 7
click at [610, 34] on icon "Close" at bounding box center [609, 32] width 9 height 7
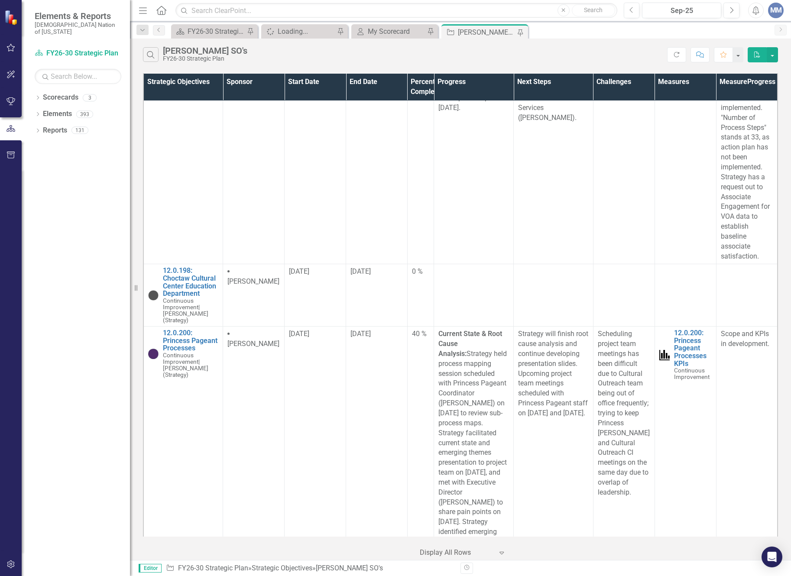
scroll to position [7014, 0]
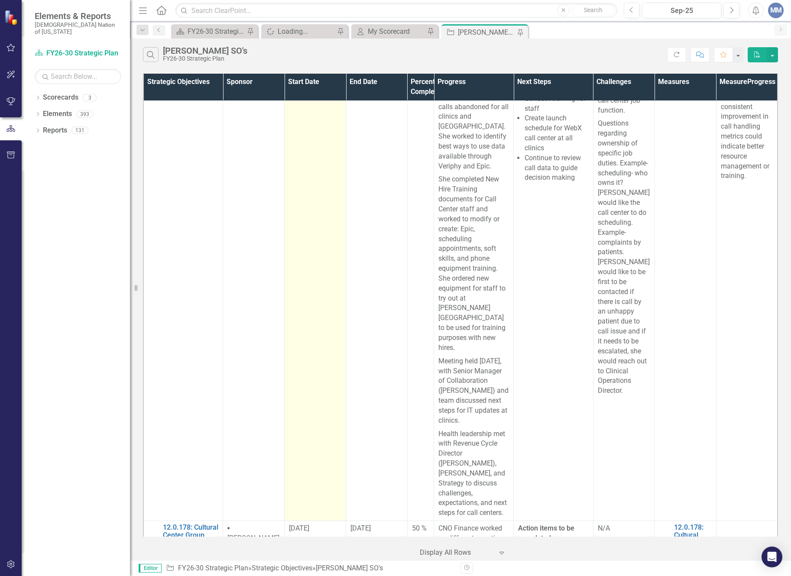
scroll to position [5931, 0]
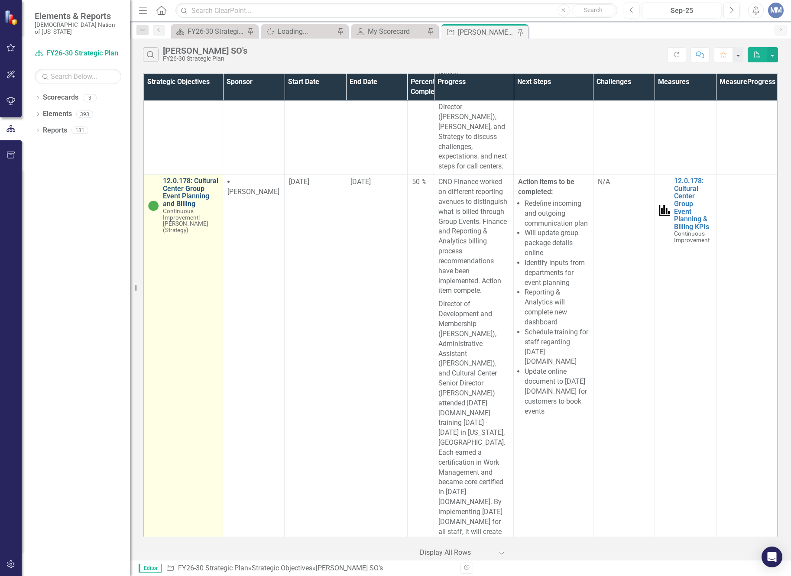
click at [190, 207] on link "12.0.178: Cultural Center Group Event Planning and Billing" at bounding box center [190, 192] width 55 height 30
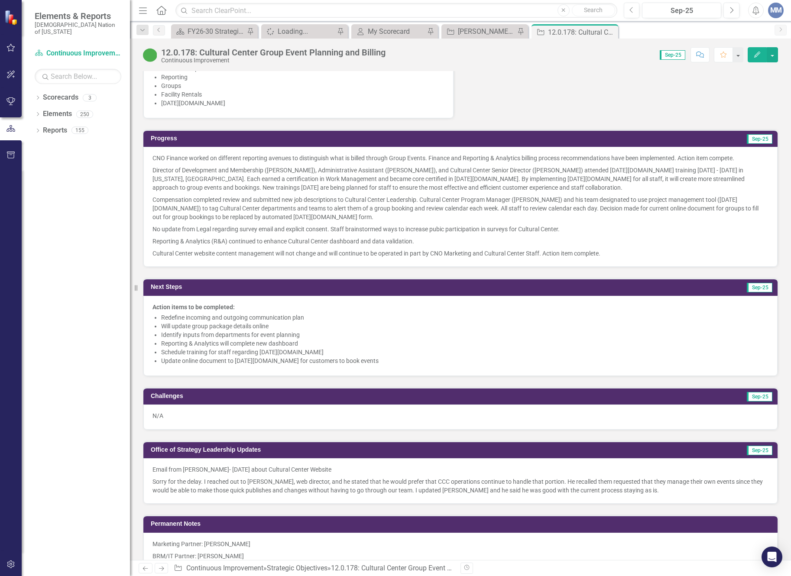
scroll to position [909, 0]
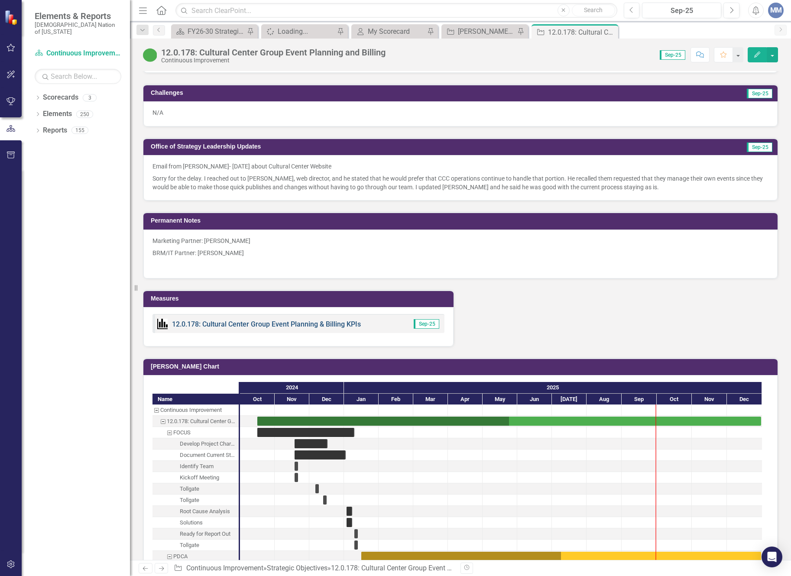
click at [268, 320] on link "12.0.178: Cultural Center Group Event Planning & Billing KPIs" at bounding box center [266, 324] width 189 height 8
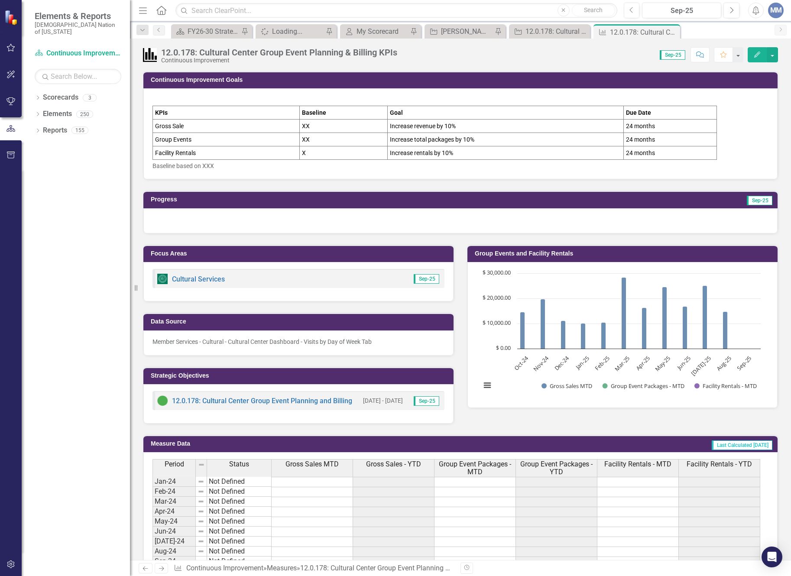
scroll to position [260, 0]
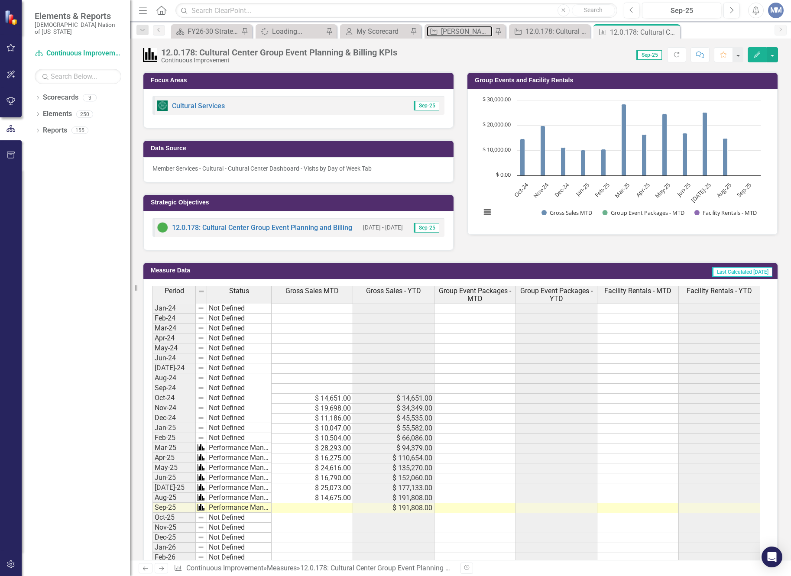
click at [467, 31] on div "[PERSON_NAME] SO's" at bounding box center [467, 31] width 52 height 11
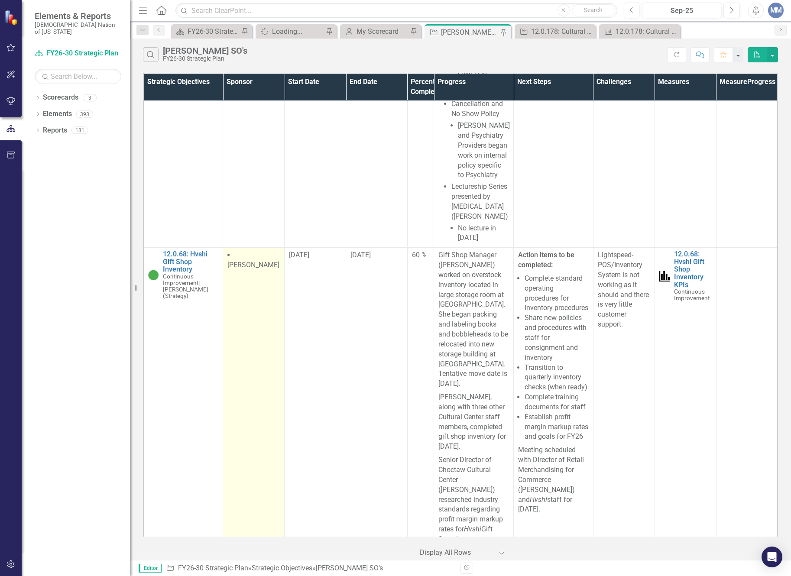
scroll to position [4200, 0]
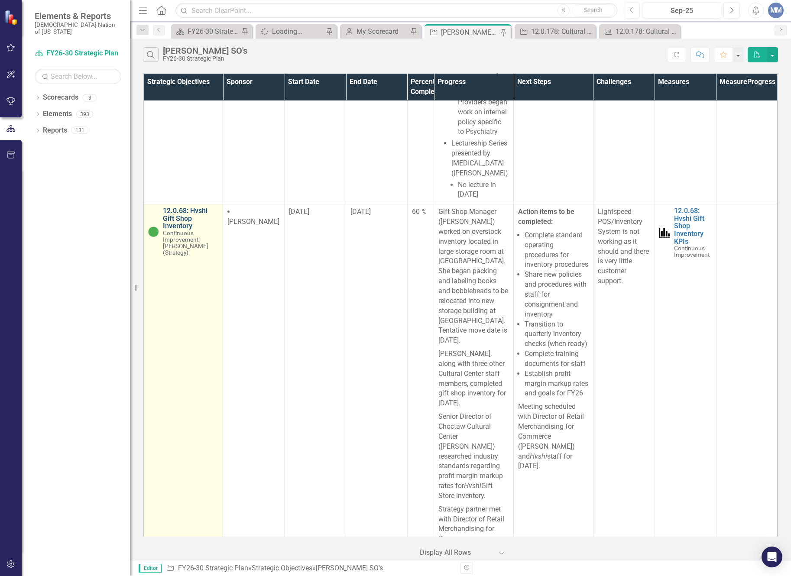
click at [193, 230] on link "12.0.68: Hvshi Gift Shop Inventory" at bounding box center [190, 218] width 55 height 23
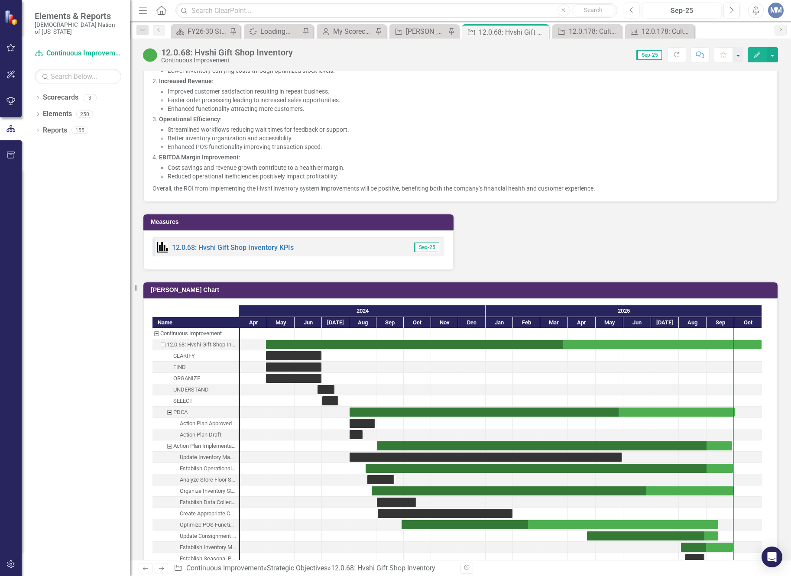
scroll to position [1256, 0]
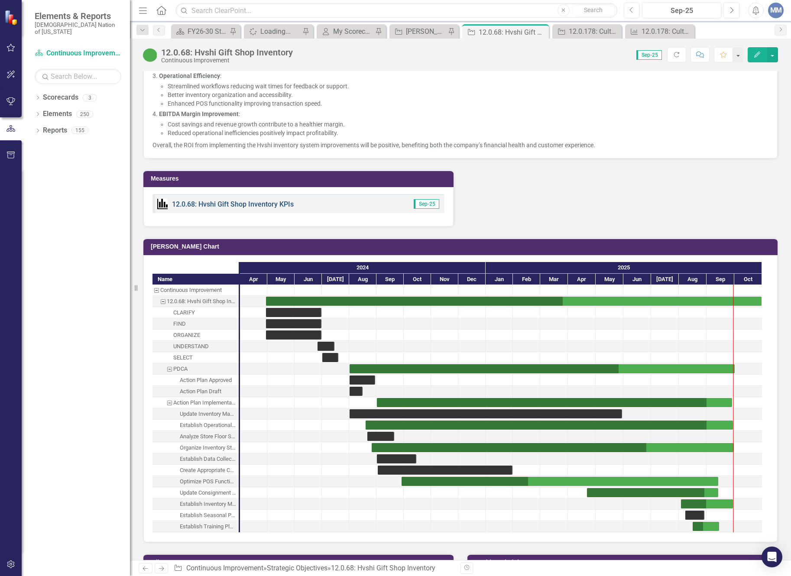
click at [242, 203] on link "12.0.68: Hvshi Gift Shop Inventory KPIs" at bounding box center [233, 204] width 122 height 8
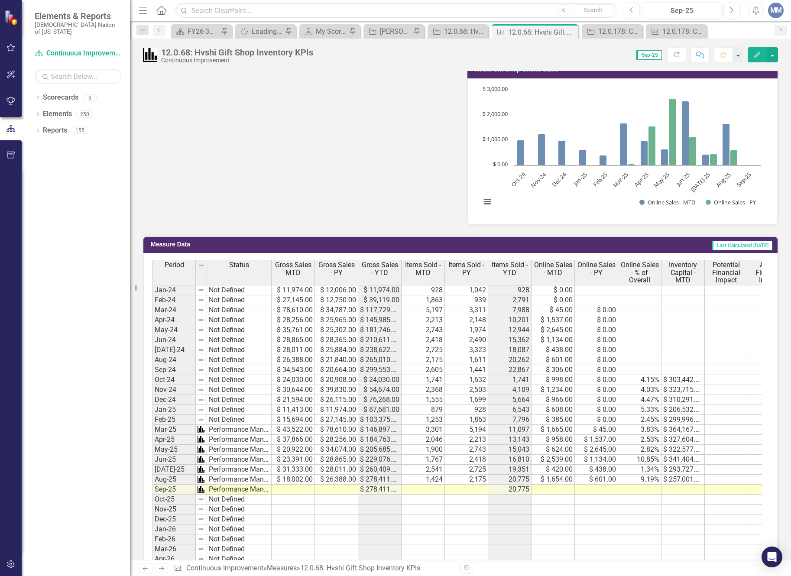
scroll to position [433, 0]
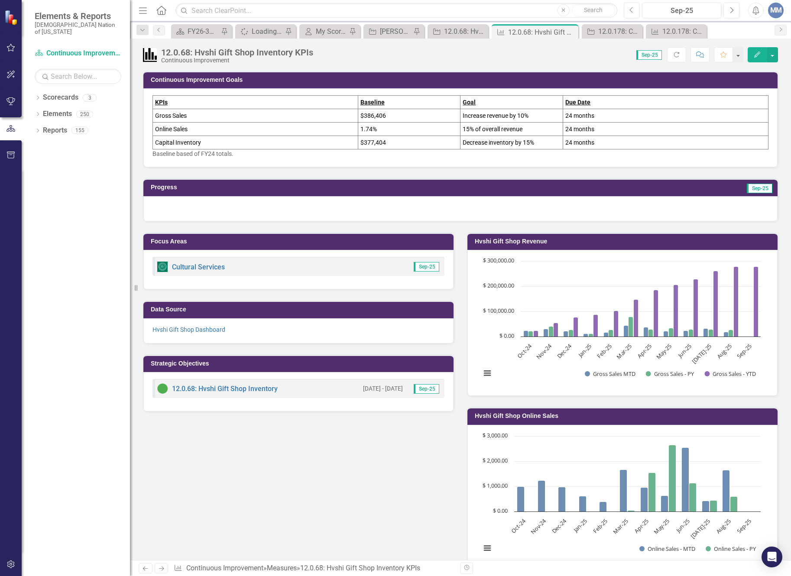
scroll to position [433, 0]
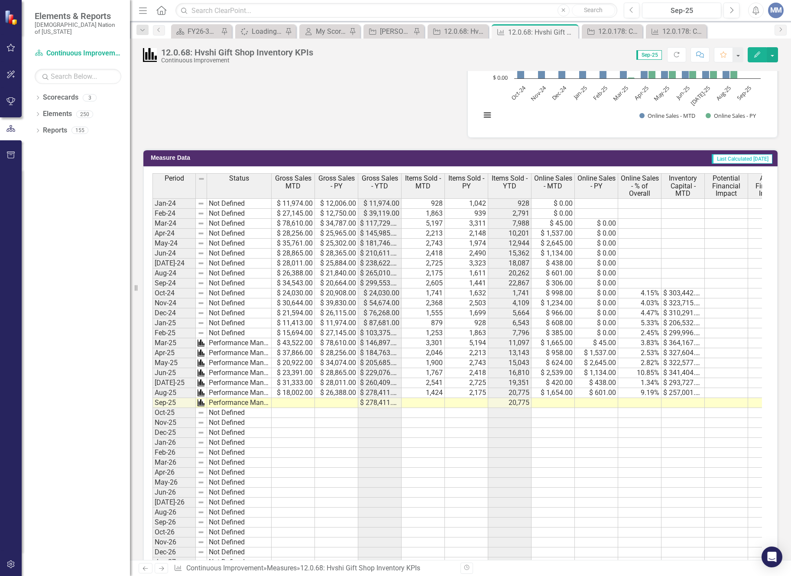
click at [288, 402] on td at bounding box center [292, 403] width 43 height 10
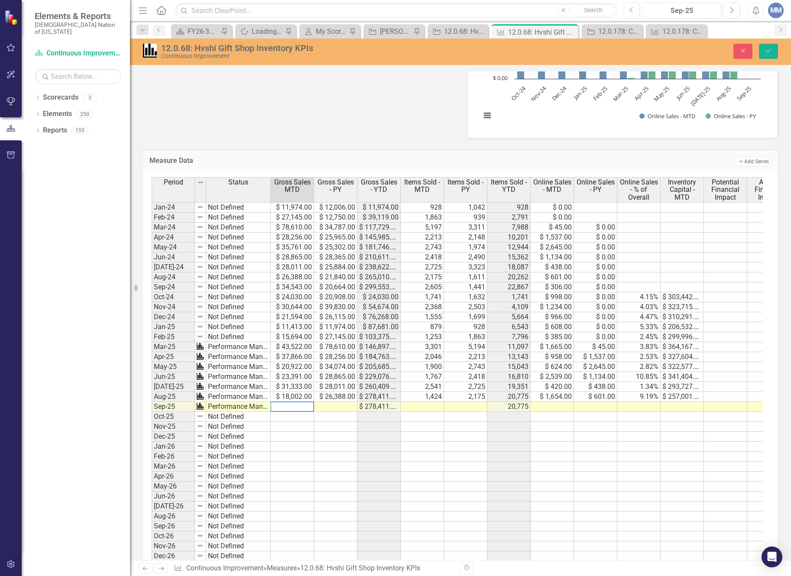
click at [298, 404] on textarea at bounding box center [292, 406] width 44 height 10
type textarea "22545"
click at [152, 411] on div "Period Status Gross Sales MTD Gross Sales - [PERSON_NAME] Sales - YTD Items Sol…" at bounding box center [152, 429] width 0 height 504
click at [320, 411] on div at bounding box center [334, 411] width 43 height 1
click at [342, 406] on textarea at bounding box center [335, 406] width 44 height 10
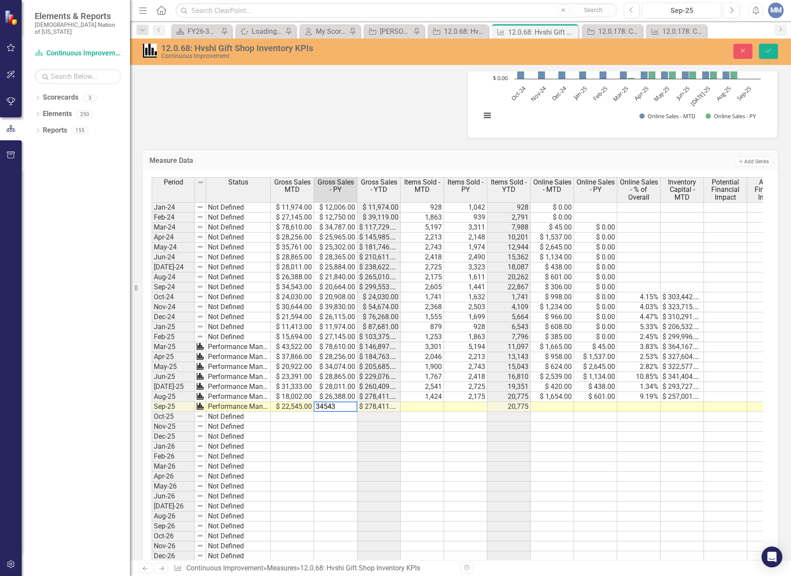
type textarea "34543"
click at [152, 411] on div "Period Status Gross Sales MTD Gross Sales - PY Gross Sales - YTD Items Sold - M…" at bounding box center [152, 429] width 0 height 504
type textarea "1678"
click at [466, 408] on td at bounding box center [465, 407] width 43 height 10
type textarea "2605"
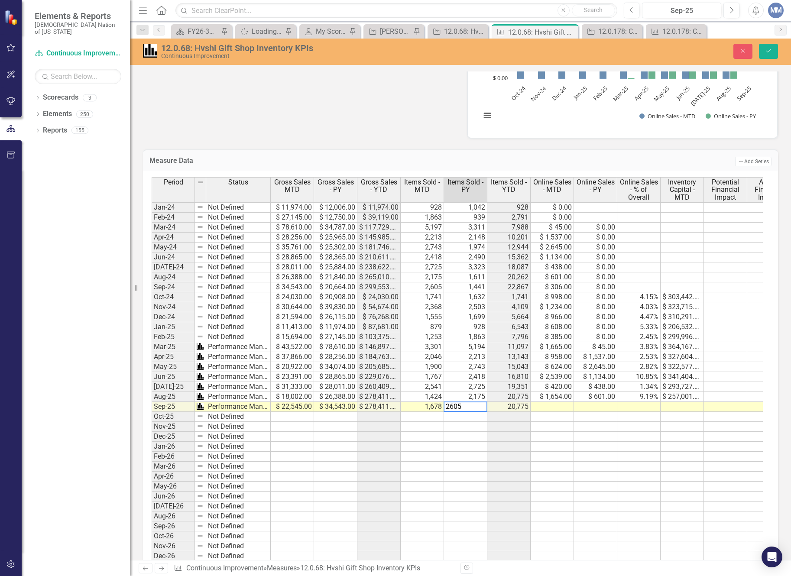
click at [559, 405] on td at bounding box center [551, 407] width 43 height 10
type textarea "1000"
click at [595, 403] on td at bounding box center [595, 407] width 43 height 10
type textarea "306"
click at [633, 406] on td at bounding box center [638, 407] width 43 height 10
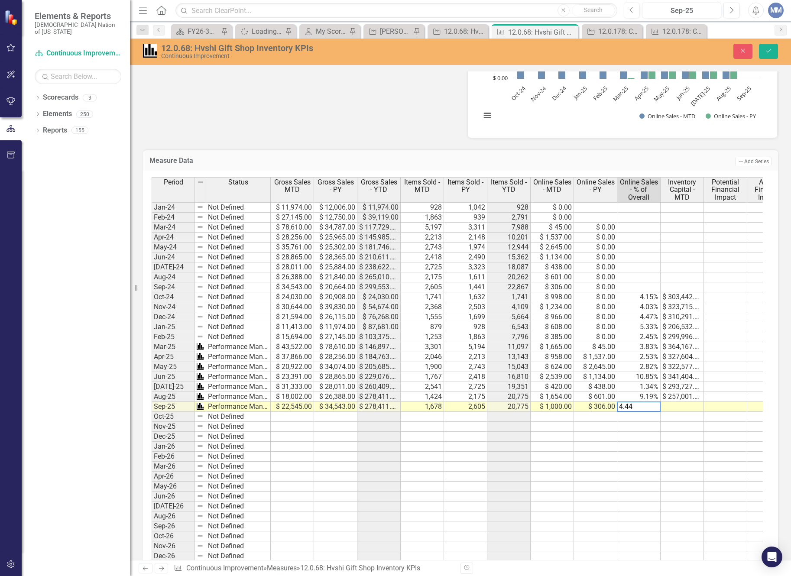
type textarea "4.44"
click at [670, 407] on td at bounding box center [681, 407] width 43 height 10
click at [682, 409] on td at bounding box center [681, 407] width 43 height 10
type textarea "27891"
click at [675, 474] on td at bounding box center [681, 476] width 43 height 10
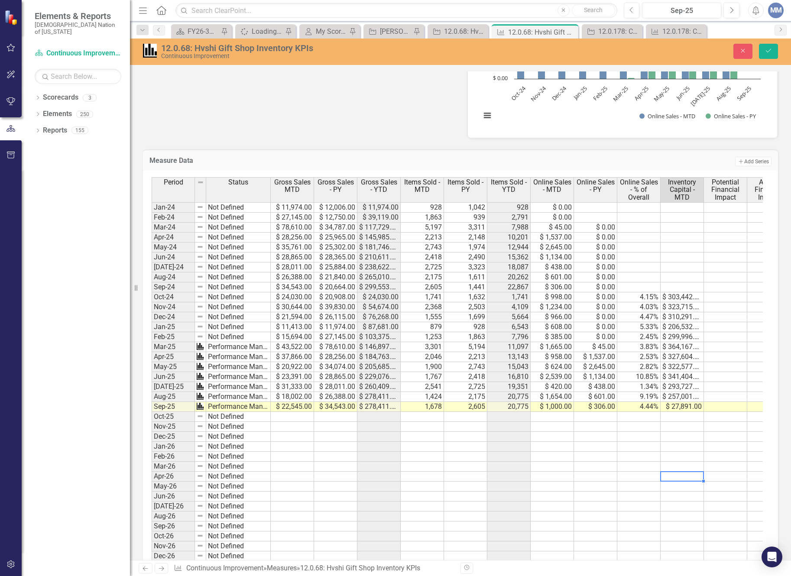
click at [692, 407] on td "$ 27,891.00" at bounding box center [681, 407] width 43 height 10
type textarea "278941"
click at [670, 437] on td at bounding box center [681, 437] width 43 height 10
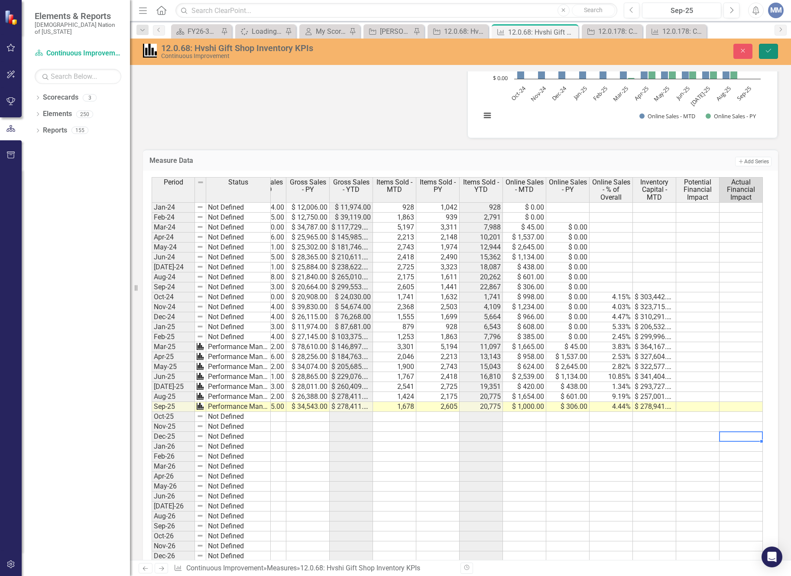
click at [769, 53] on icon "Save" at bounding box center [768, 51] width 8 height 6
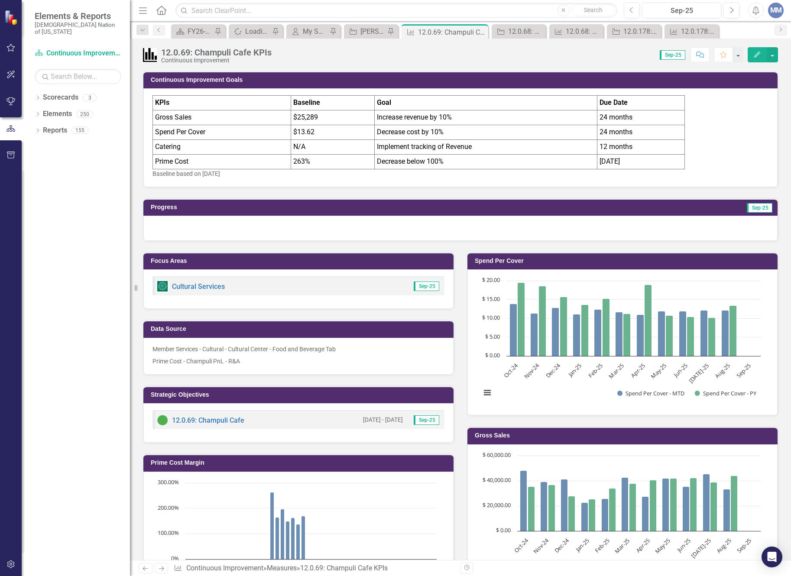
scroll to position [520, 0]
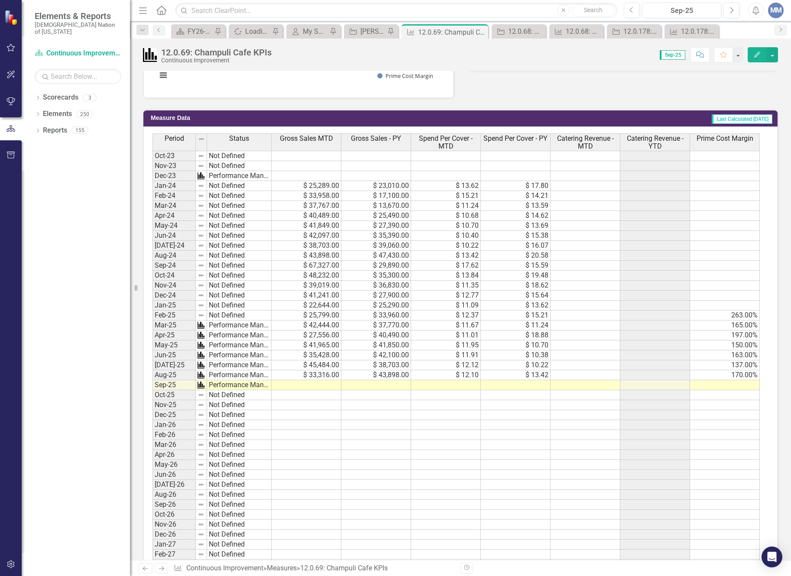
click at [327, 386] on td at bounding box center [306, 385] width 70 height 10
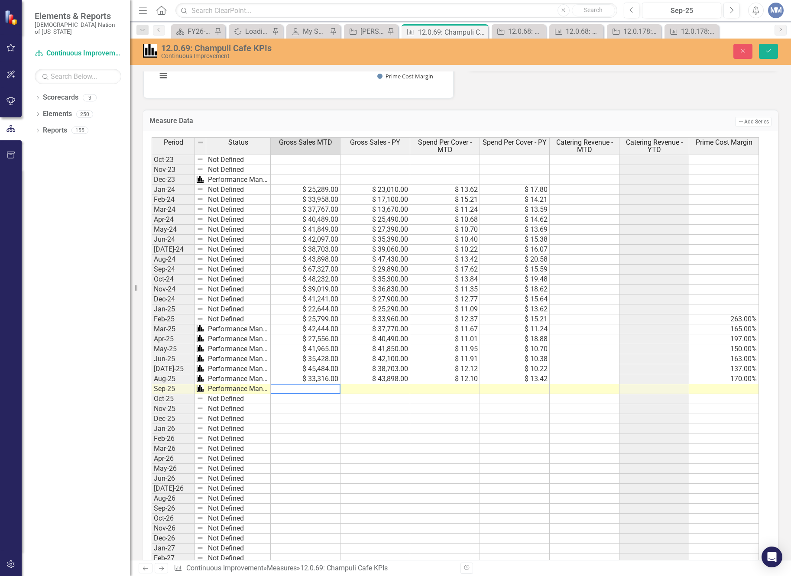
click at [327, 386] on textarea at bounding box center [305, 389] width 70 height 10
click at [320, 387] on textarea at bounding box center [305, 389] width 70 height 10
type textarea "35894"
click at [372, 387] on td at bounding box center [376, 389] width 70 height 10
click at [371, 388] on td at bounding box center [376, 389] width 70 height 10
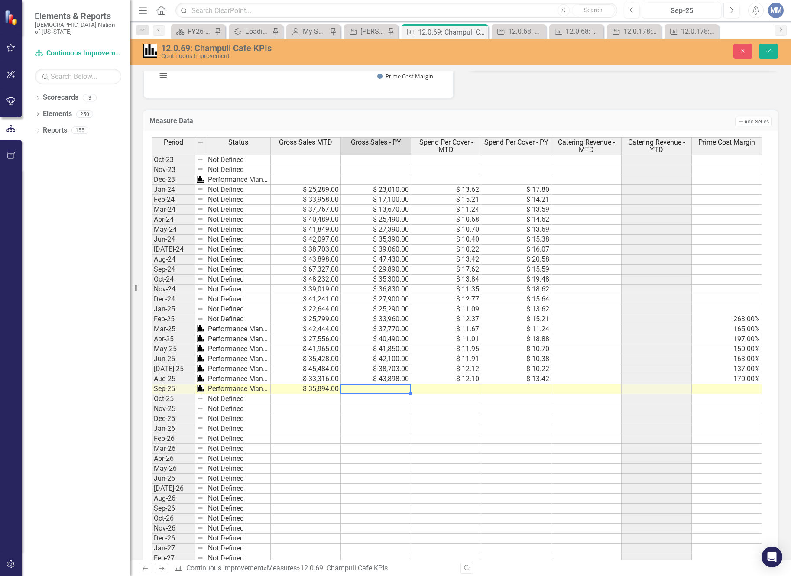
click at [371, 388] on td at bounding box center [376, 389] width 70 height 10
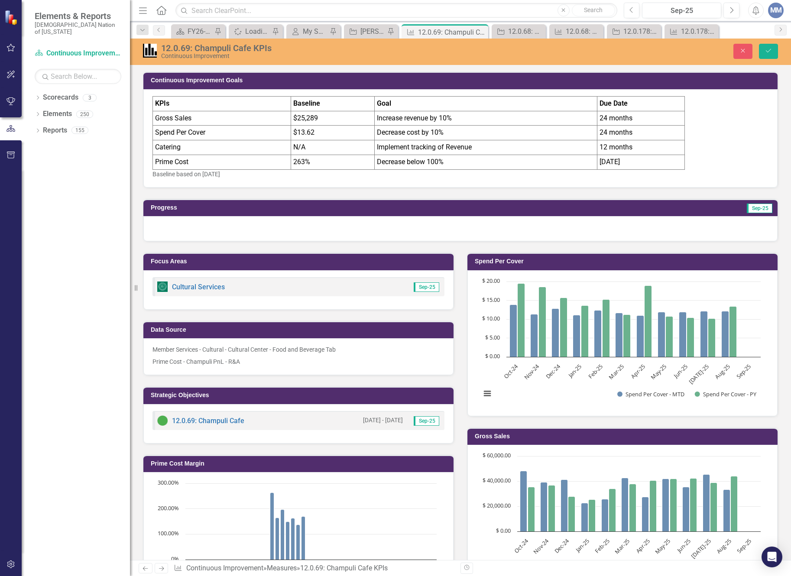
scroll to position [476, 0]
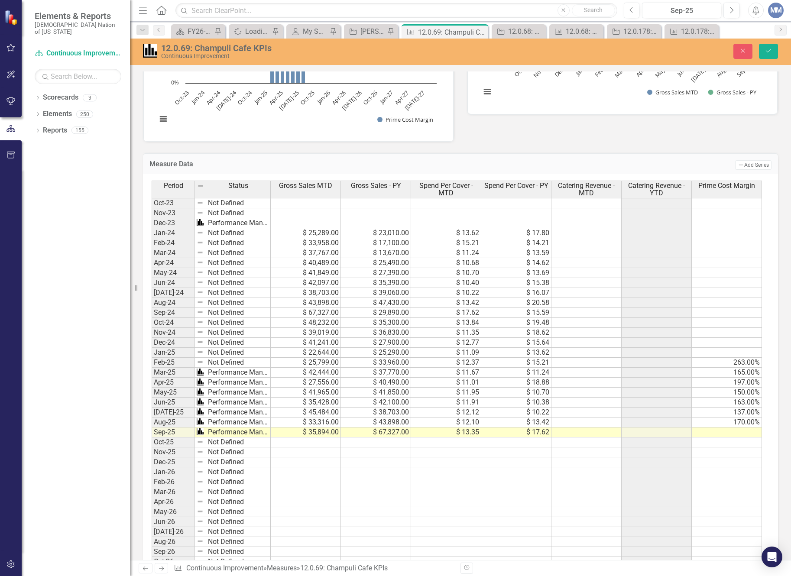
click at [767, 53] on icon "Save" at bounding box center [768, 51] width 8 height 6
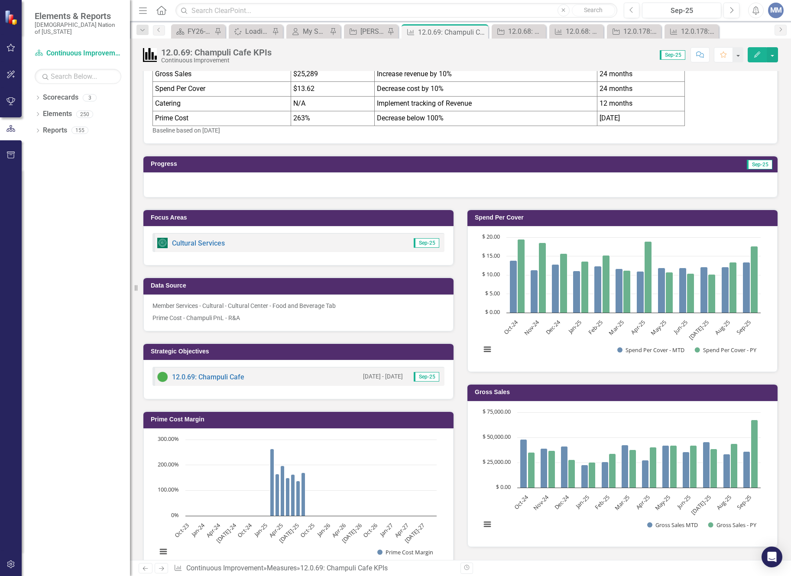
scroll to position [0, 0]
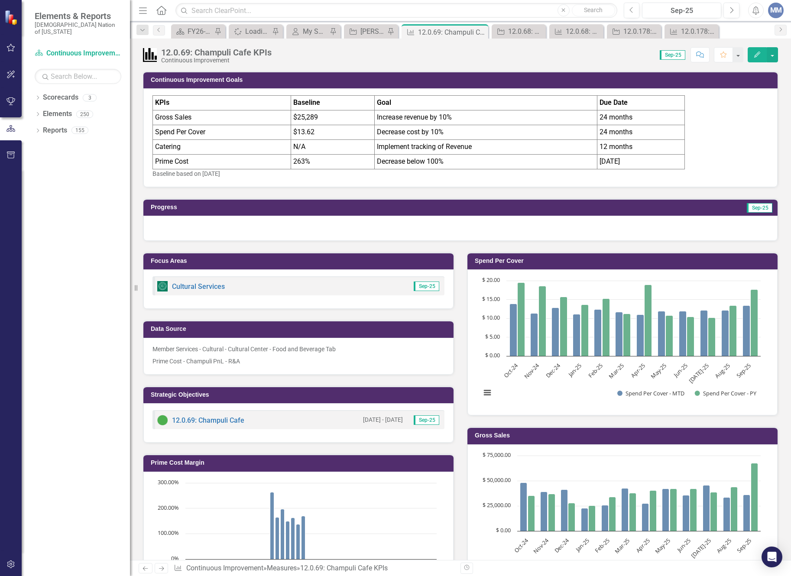
click at [771, 200] on div "Progress Sep-25" at bounding box center [460, 214] width 648 height 54
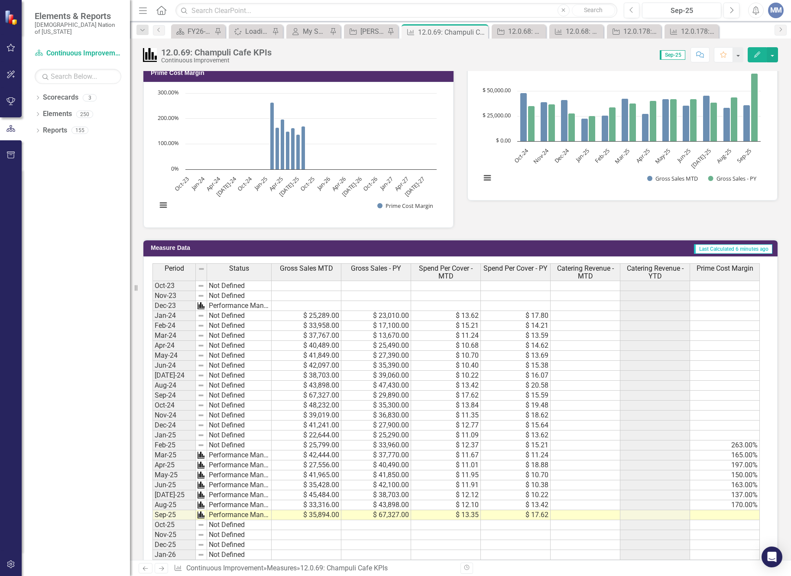
scroll to position [43, 0]
